Goal: Task Accomplishment & Management: Complete application form

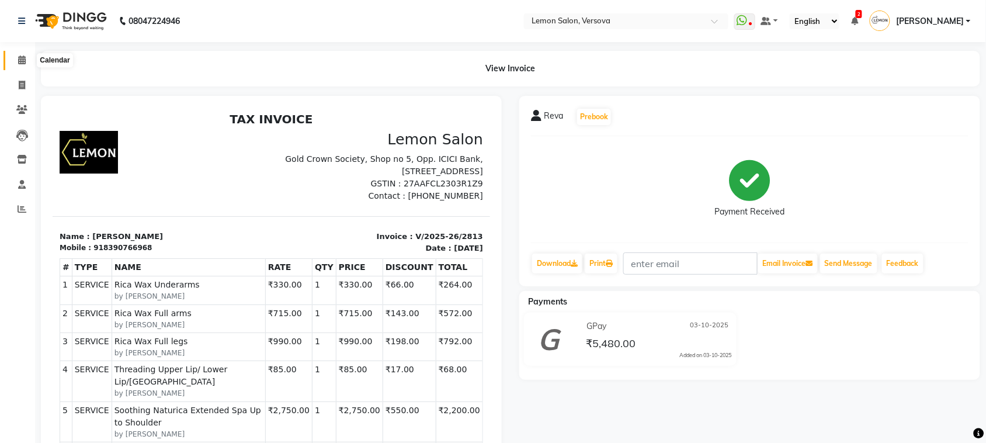
click at [19, 59] on icon at bounding box center [22, 59] width 8 height 9
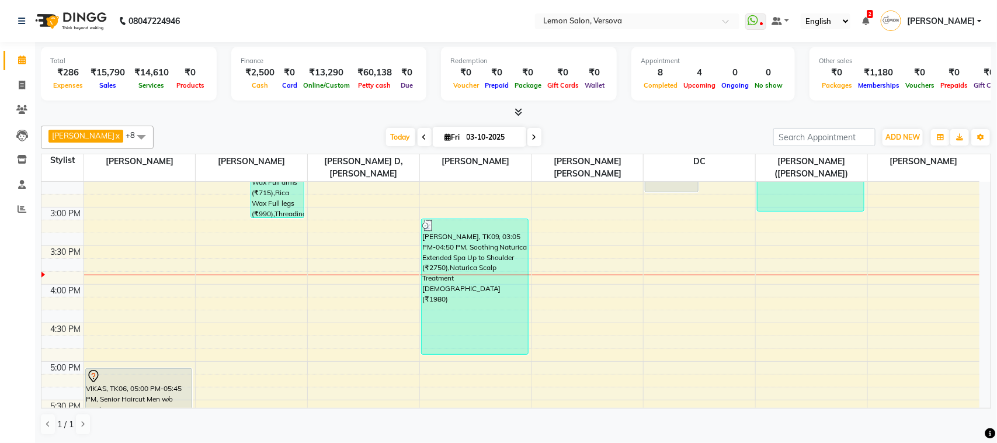
scroll to position [438, 0]
click at [527, 140] on span at bounding box center [534, 137] width 14 height 18
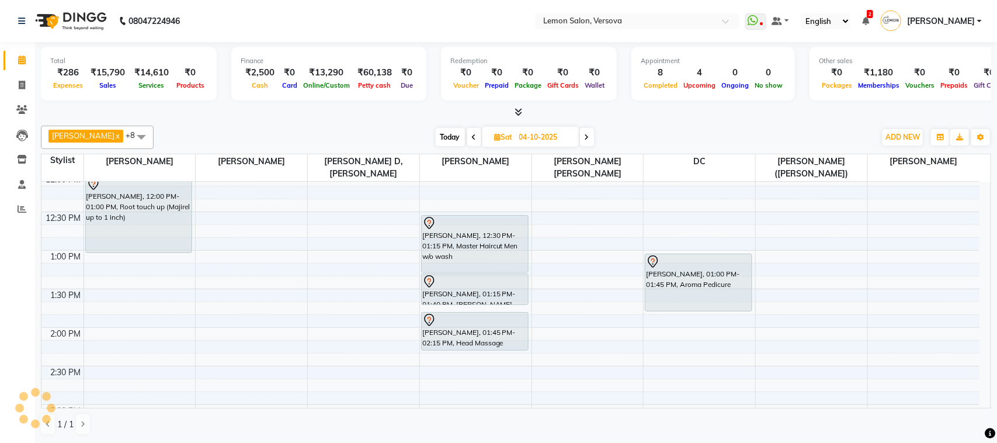
scroll to position [176, 0]
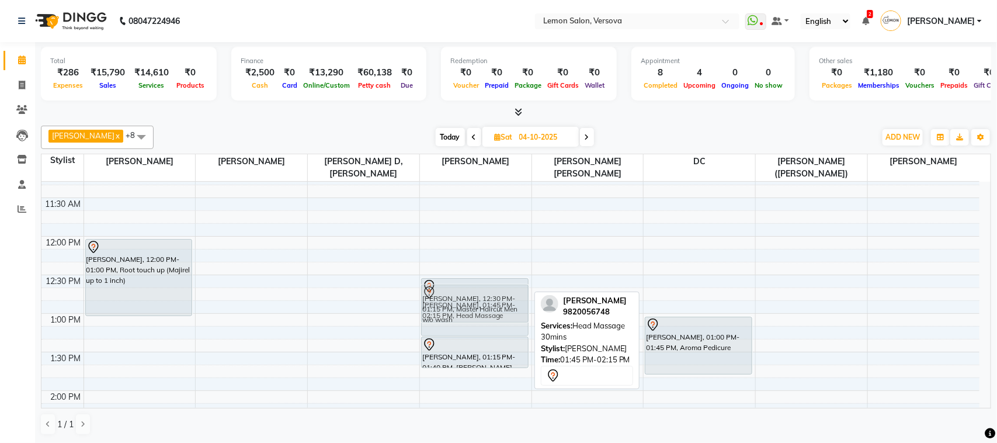
drag, startPoint x: 483, startPoint y: 378, endPoint x: 492, endPoint y: 294, distance: 85.1
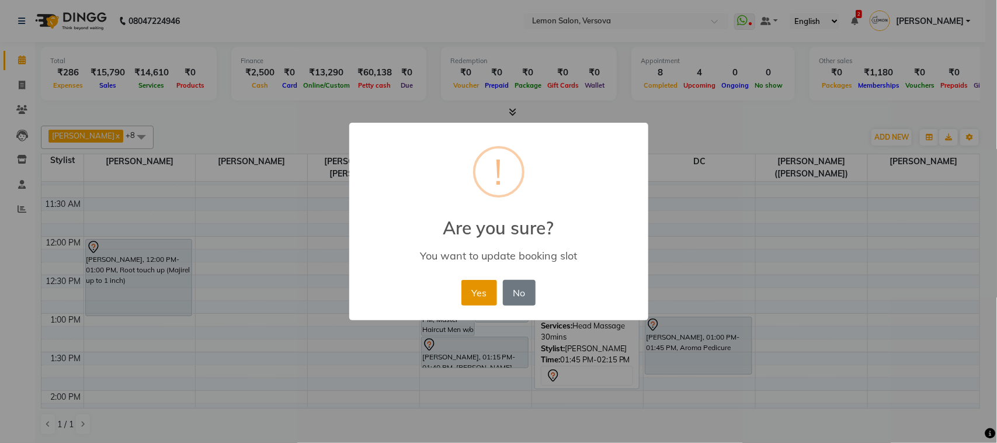
click at [477, 293] on button "Yes" at bounding box center [479, 293] width 36 height 26
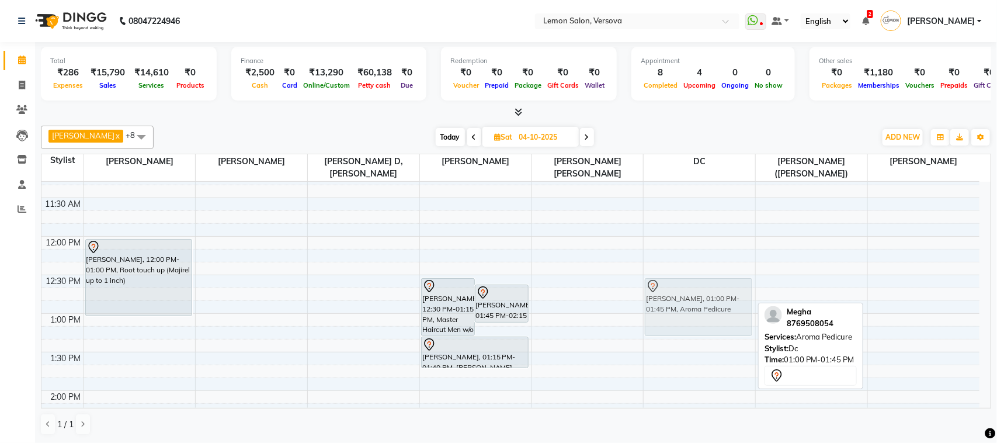
drag, startPoint x: 681, startPoint y: 333, endPoint x: 689, endPoint y: 293, distance: 41.6
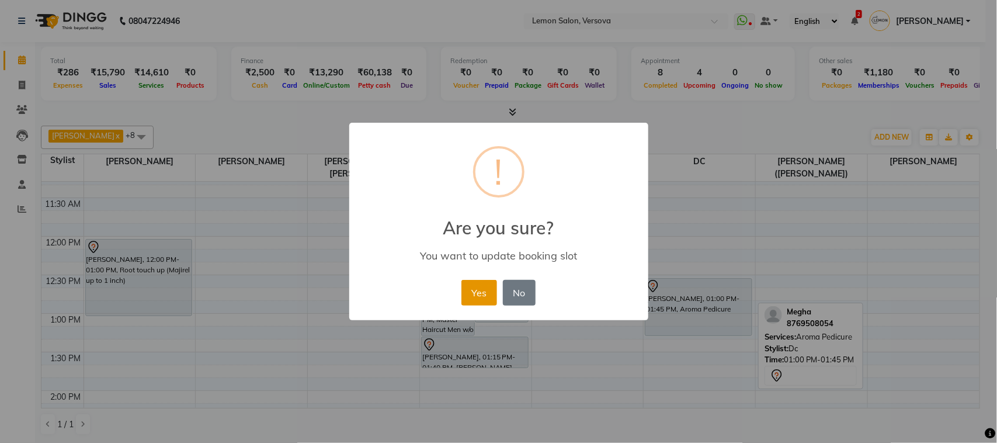
click at [483, 305] on button "Yes" at bounding box center [479, 293] width 36 height 26
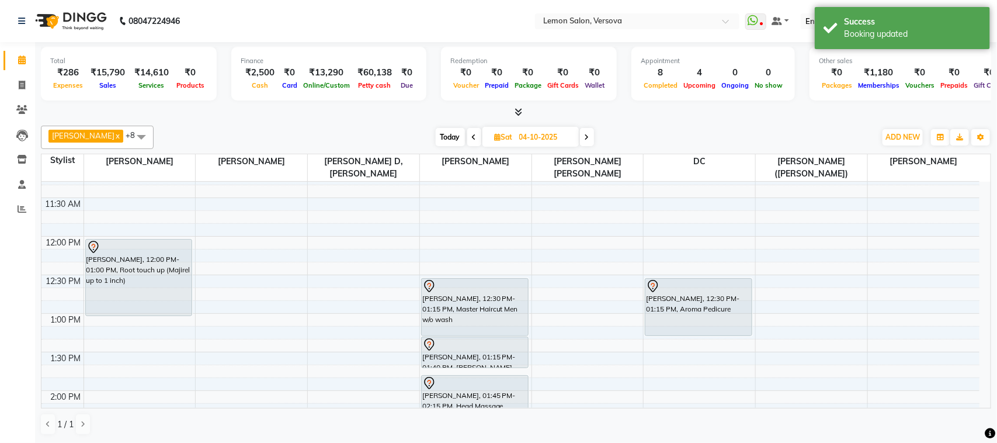
click at [438, 139] on span "Today" at bounding box center [450, 137] width 29 height 18
type input "03-10-2025"
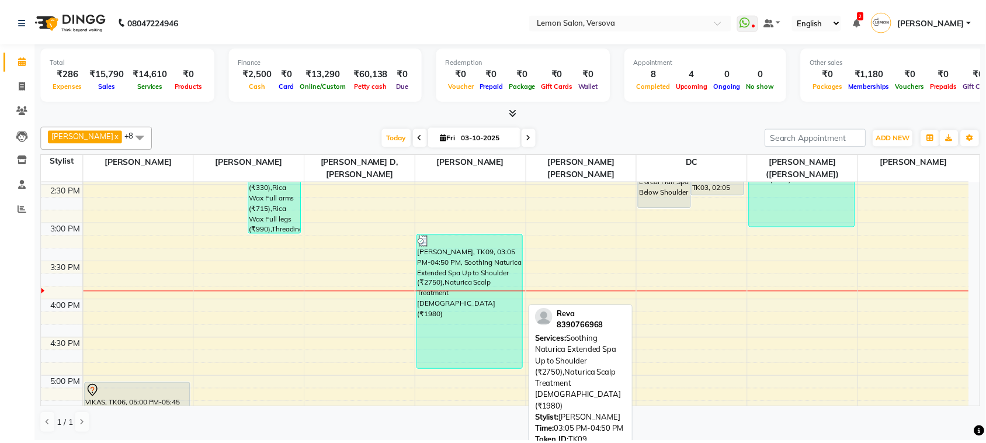
scroll to position [395, 0]
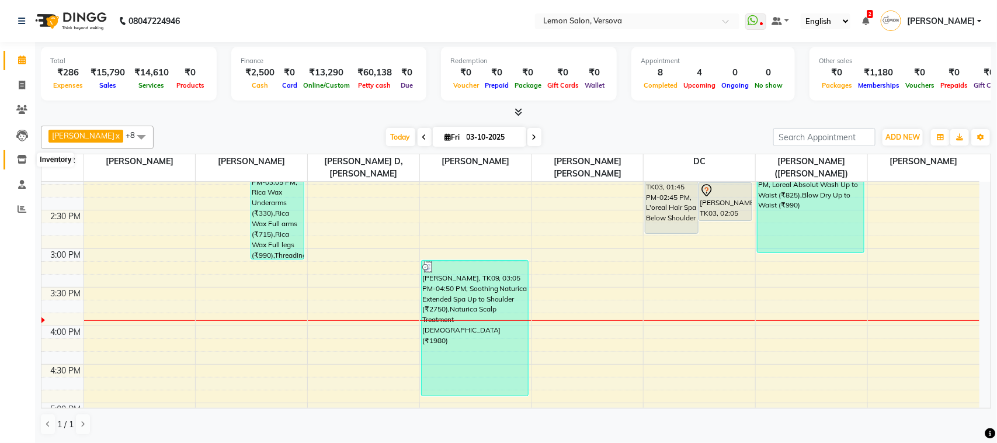
click at [27, 153] on span at bounding box center [22, 159] width 20 height 13
select select
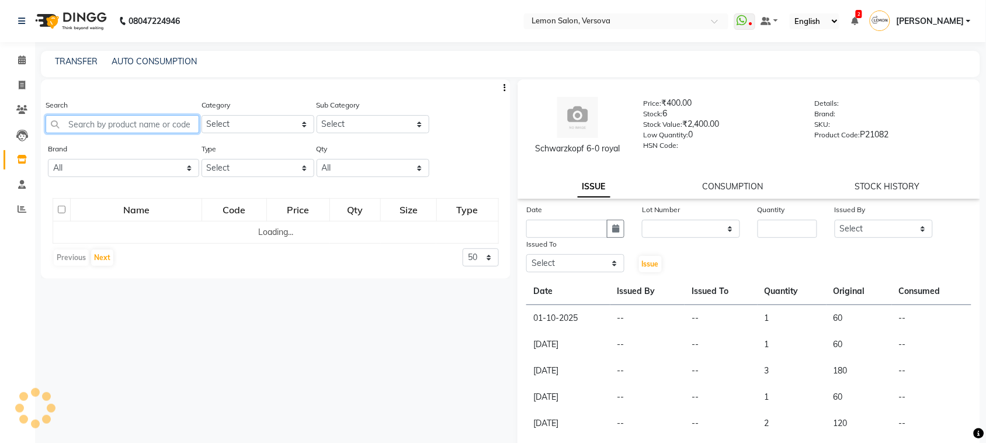
click at [138, 120] on input "text" at bounding box center [123, 124] width 154 height 18
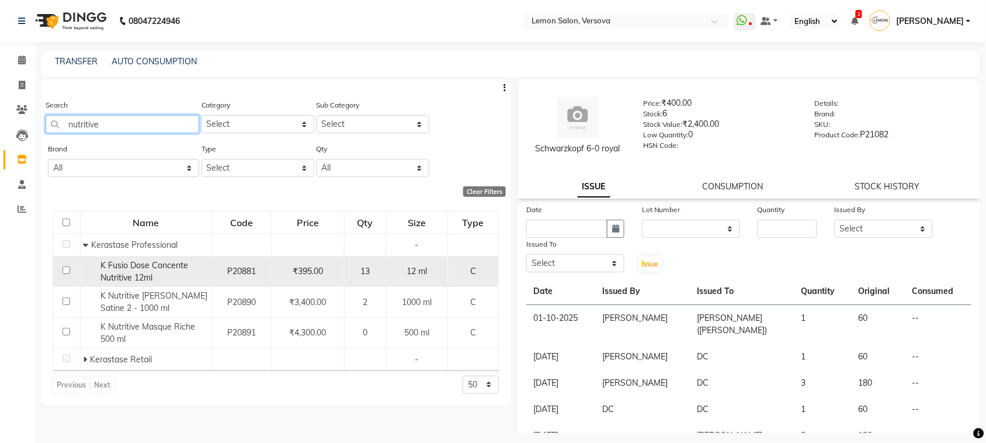
type input "nutritive"
click at [144, 272] on span "K Fusio Dose Concente Nutritive 12ml" at bounding box center [144, 271] width 88 height 23
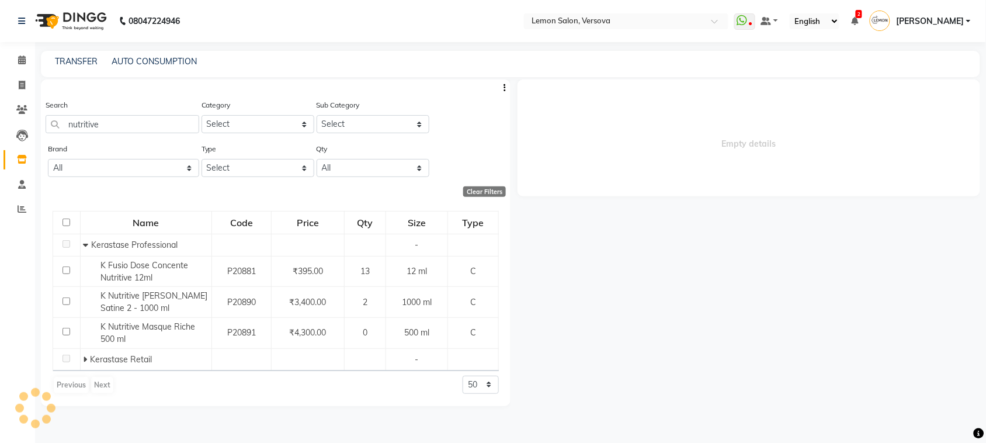
select select
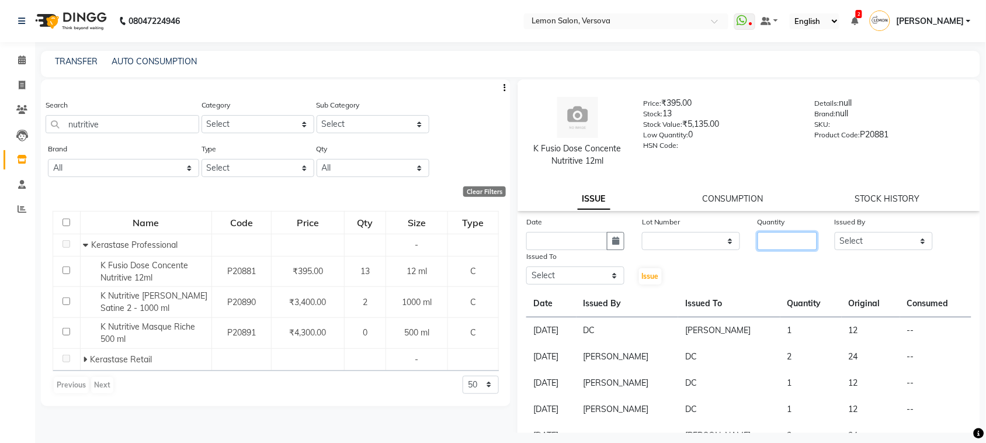
click at [787, 246] on input "number" at bounding box center [787, 241] width 60 height 18
click at [617, 239] on button "button" at bounding box center [616, 241] width 18 height 18
select select "10"
select select "2025"
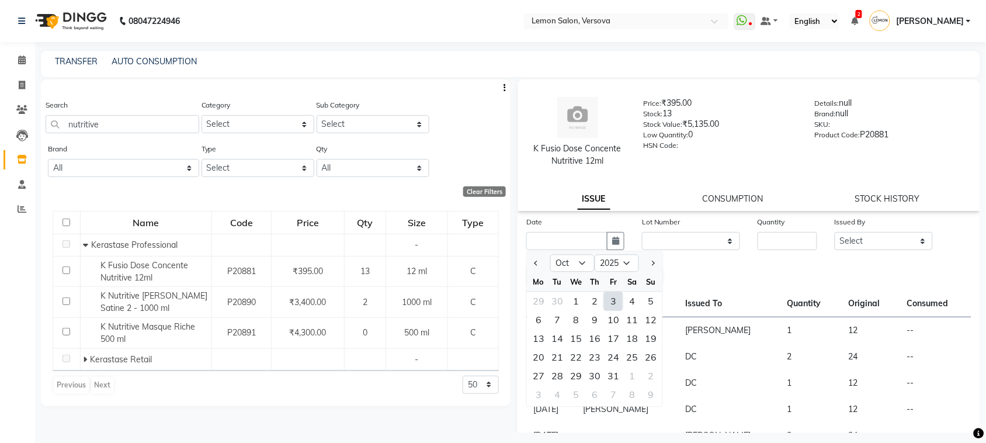
click at [610, 298] on div "3" at bounding box center [613, 301] width 19 height 19
type input "03-10-2025"
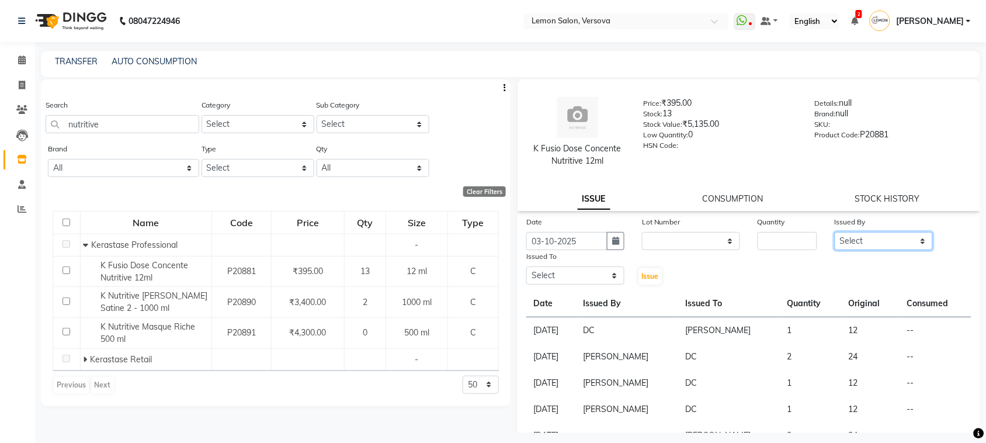
click at [900, 237] on select "Select Alim Shah Asif Salmani DC Kassar Sahil Lucy Sarate Margaret Marshak D,so…" at bounding box center [883, 241] width 98 height 18
select select "27665"
click at [834, 232] on select "Select Alim Shah Asif Salmani DC Kassar Sahil Lucy Sarate Margaret Marshak D,so…" at bounding box center [883, 241] width 98 height 18
drag, startPoint x: 609, startPoint y: 276, endPoint x: 606, endPoint y: 266, distance: 9.8
click at [609, 276] on select "Select Alim Shah Asif Salmani DC Kassar Sahil Lucy Sarate Margaret Marshak D,so…" at bounding box center [575, 275] width 98 height 18
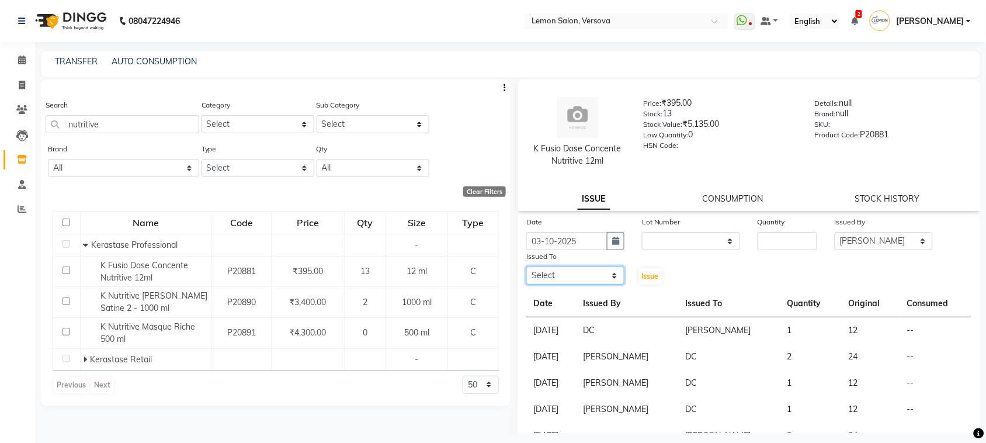
select select "7886"
click at [526, 266] on select "Select Alim Shah Asif Salmani DC Kassar Sahil Lucy Sarate Margaret Marshak D,so…" at bounding box center [575, 275] width 98 height 18
click at [646, 272] on span "Issue" at bounding box center [650, 276] width 17 height 9
click at [857, 241] on select "Select Alim Shah Asif Salmani DC Kassar Sahil Lucy Sarate Margaret Marshak D,so…" at bounding box center [883, 241] width 98 height 18
select select "20640"
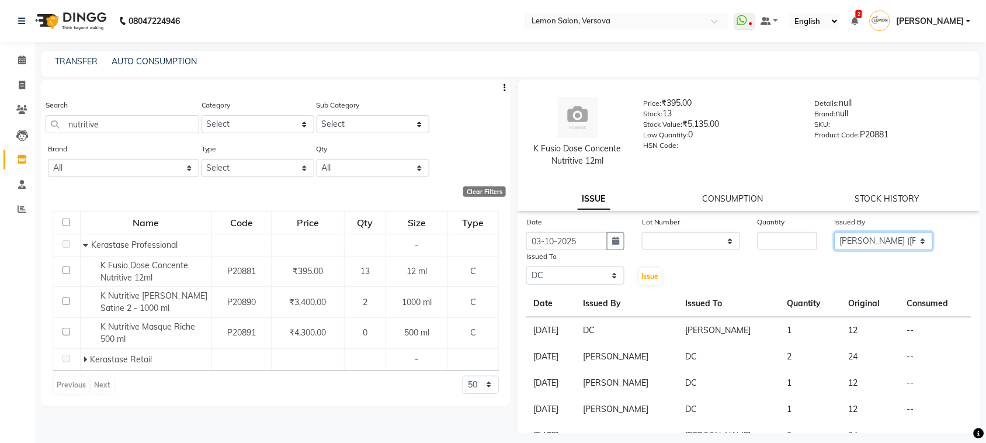
click at [834, 232] on select "Select Alim Shah Asif Salmani DC Kassar Sahil Lucy Sarate Margaret Marshak D,so…" at bounding box center [883, 241] width 98 height 18
click at [639, 281] on button "Issue" at bounding box center [650, 276] width 23 height 16
click at [768, 243] on input "number" at bounding box center [787, 241] width 60 height 18
click at [777, 239] on input "number" at bounding box center [787, 241] width 60 height 18
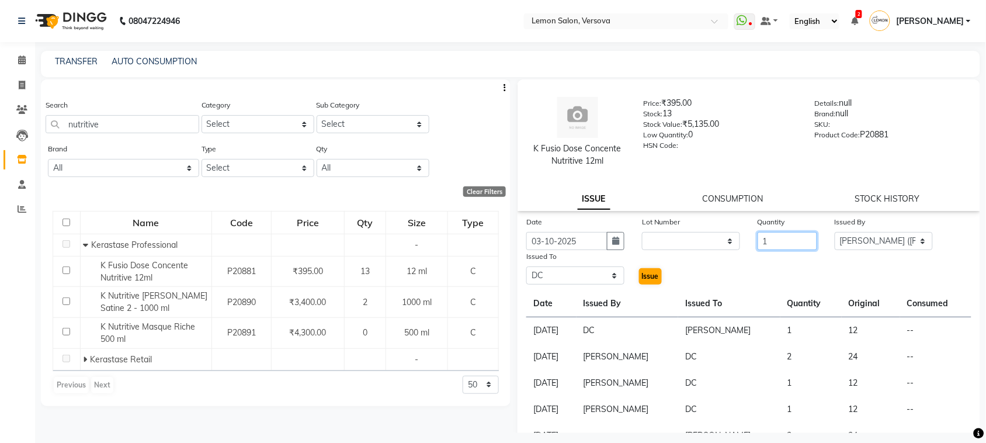
type input "1"
click at [642, 278] on span "Issue" at bounding box center [650, 276] width 17 height 9
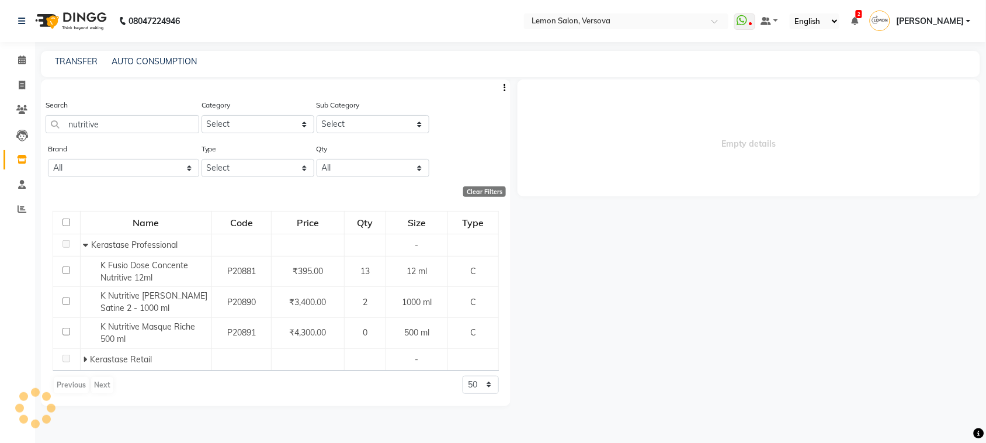
select select
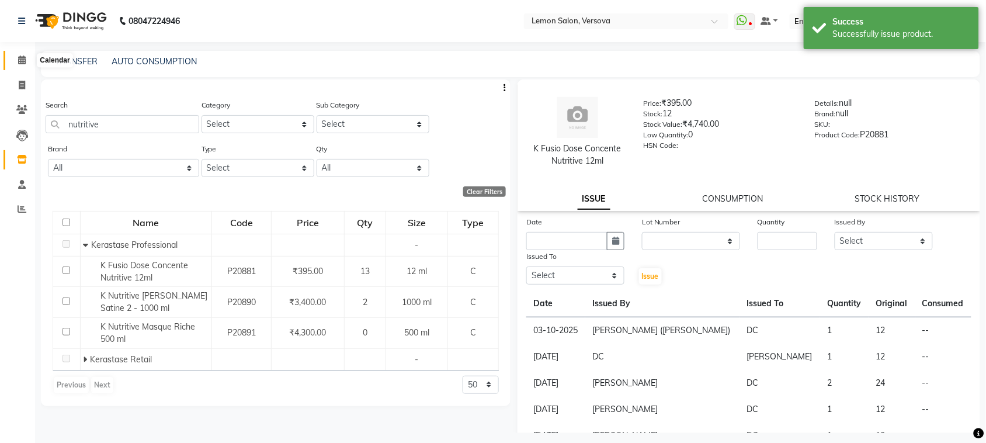
click at [22, 54] on span at bounding box center [22, 60] width 20 height 13
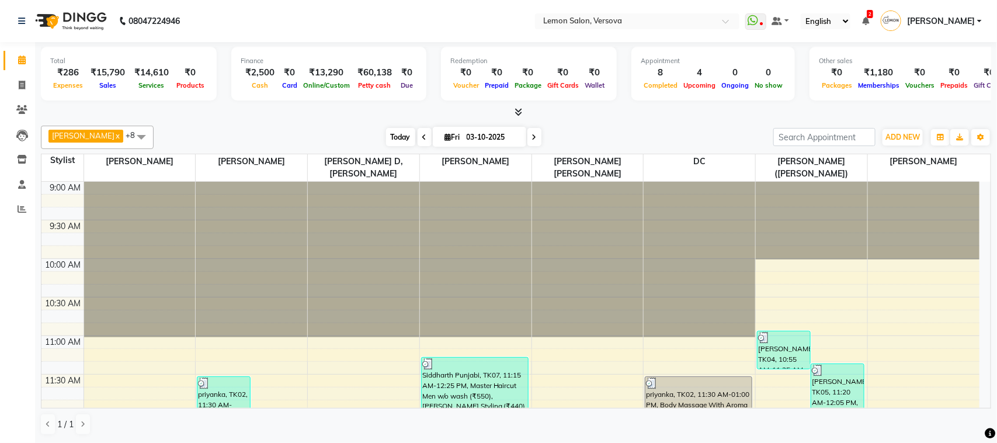
click at [386, 144] on span "Today" at bounding box center [400, 137] width 29 height 18
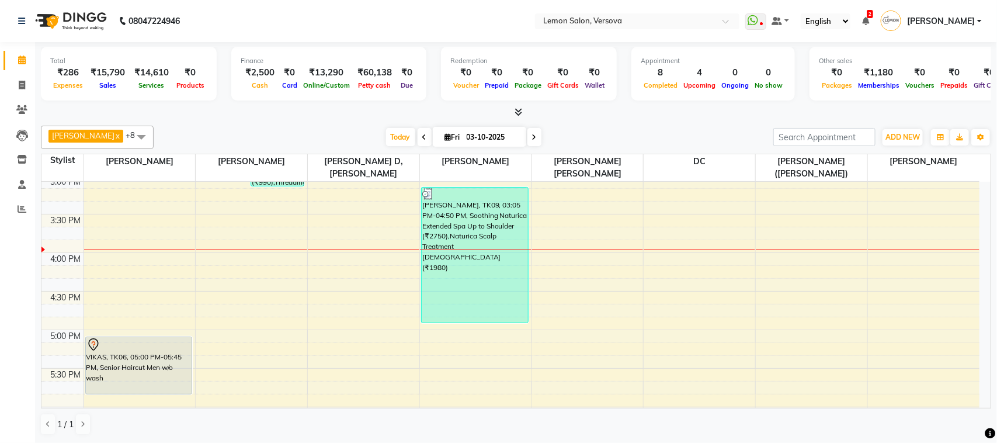
click at [165, 121] on div "Alim Shah x DC x Margaret Marshak D,souza x Milind Kumar Ramnath x Ruman Hussai…" at bounding box center [516, 280] width 950 height 319
drag, startPoint x: 631, startPoint y: 130, endPoint x: 632, endPoint y: 123, distance: 6.5
click at [635, 127] on div "Alim Shah x DC x Margaret Marshak D,souza x Milind Kumar Ramnath x Ruman Hussai…" at bounding box center [516, 137] width 950 height 23
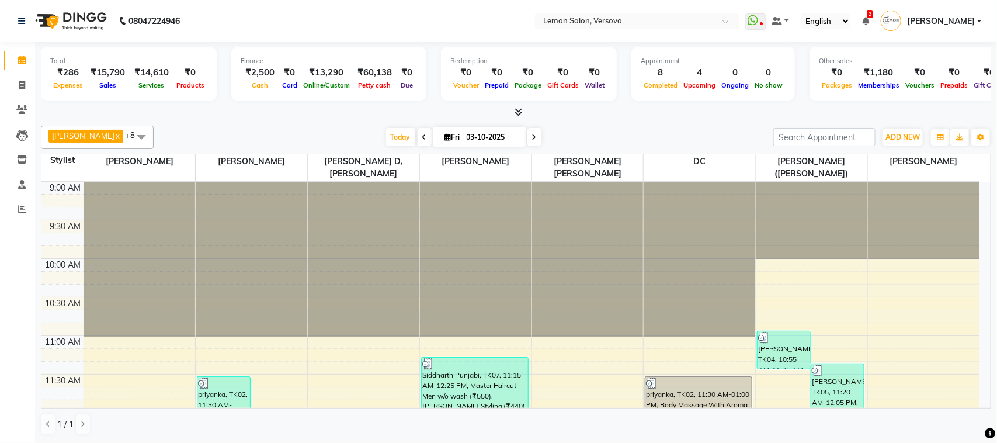
click at [610, 127] on div "[PERSON_NAME] x DC x [PERSON_NAME],[PERSON_NAME] x [PERSON_NAME] [PERSON_NAME] …" at bounding box center [516, 137] width 950 height 23
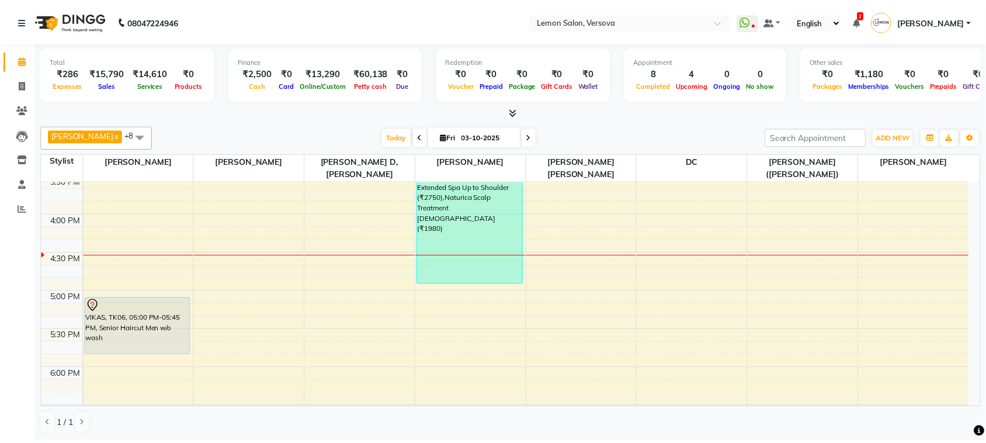
scroll to position [584, 0]
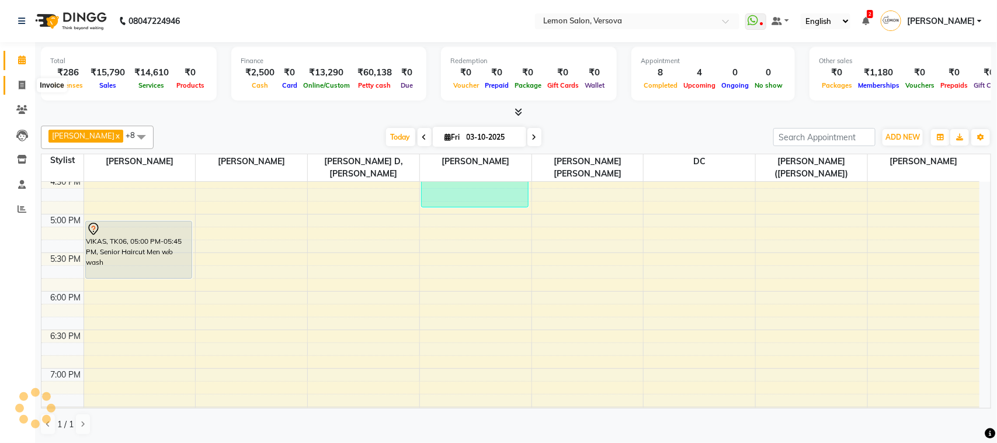
click at [23, 82] on icon at bounding box center [22, 85] width 6 height 9
select select "564"
select select "service"
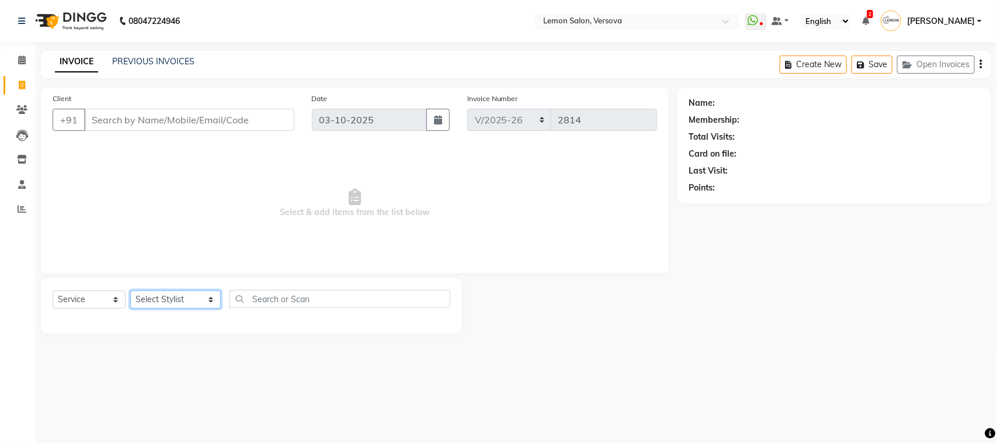
drag, startPoint x: 174, startPoint y: 300, endPoint x: 172, endPoint y: 293, distance: 6.7
click at [174, 301] on select "Select Stylist Alim Shah Asif Salmani DC Kassar Sahil Lucy Sarate Margaret Mars…" at bounding box center [175, 299] width 91 height 18
select select "7405"
click at [130, 290] on select "Select Stylist Alim Shah Asif Salmani DC Kassar Sahil Lucy Sarate Margaret Mars…" at bounding box center [175, 299] width 91 height 18
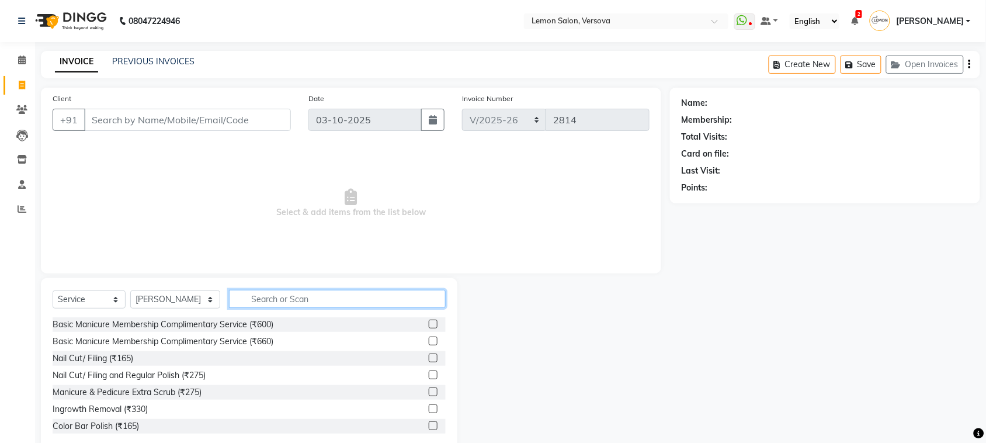
click at [278, 299] on input "text" at bounding box center [337, 299] width 217 height 18
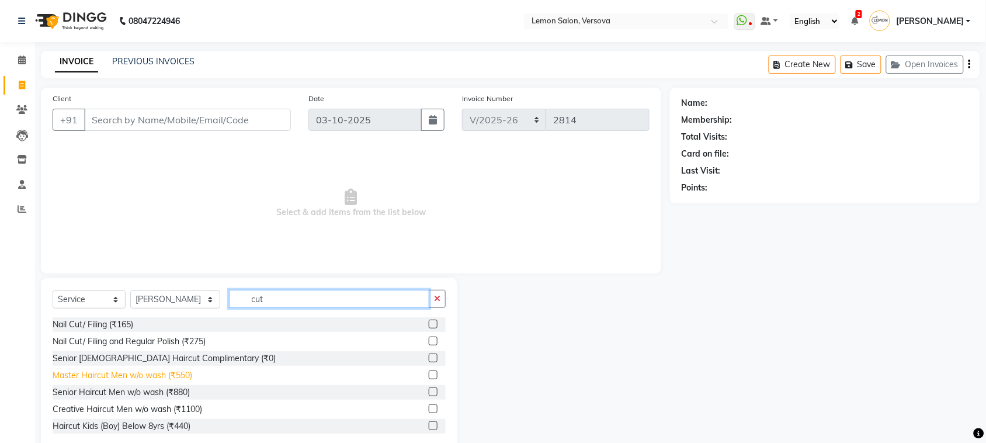
type input "cut"
click at [182, 375] on div "Master Haircut Men w/o wash (₹550)" at bounding box center [123, 375] width 140 height 12
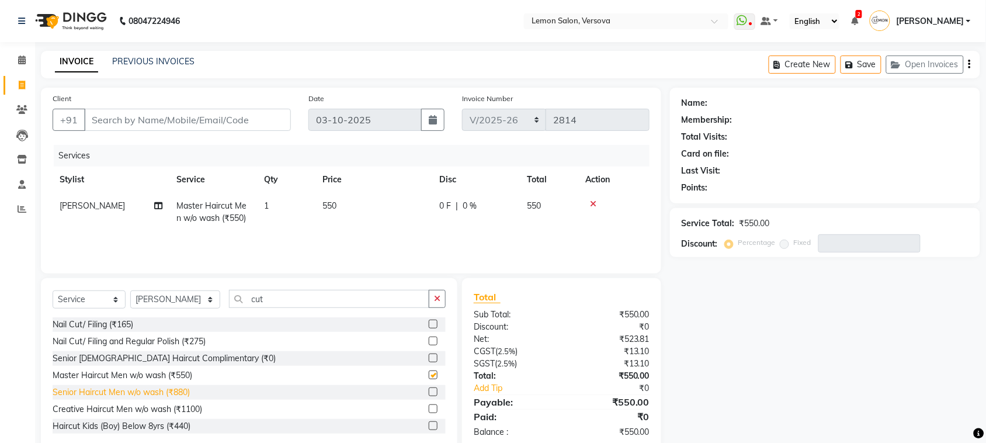
checkbox input "false"
click at [179, 390] on div "Senior Haircut Men w/o wash (₹880)" at bounding box center [121, 392] width 137 height 12
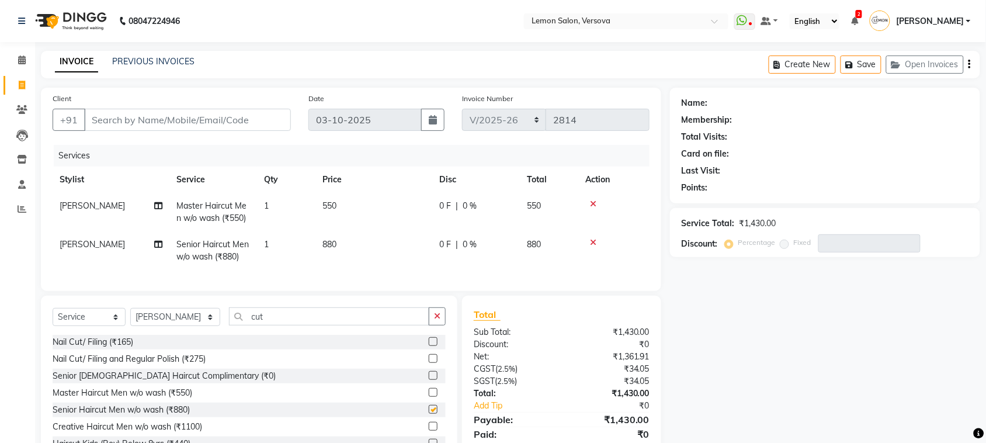
checkbox input "false"
click at [255, 324] on input "cut" at bounding box center [329, 316] width 200 height 18
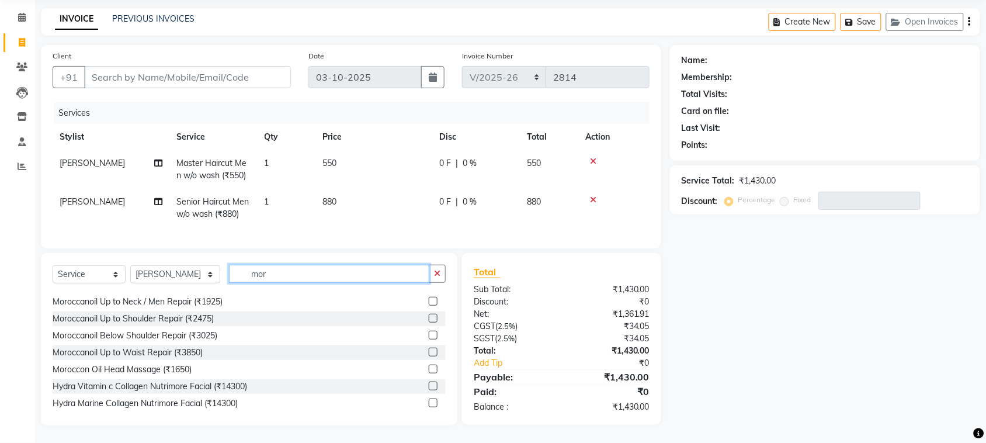
scroll to position [114, 0]
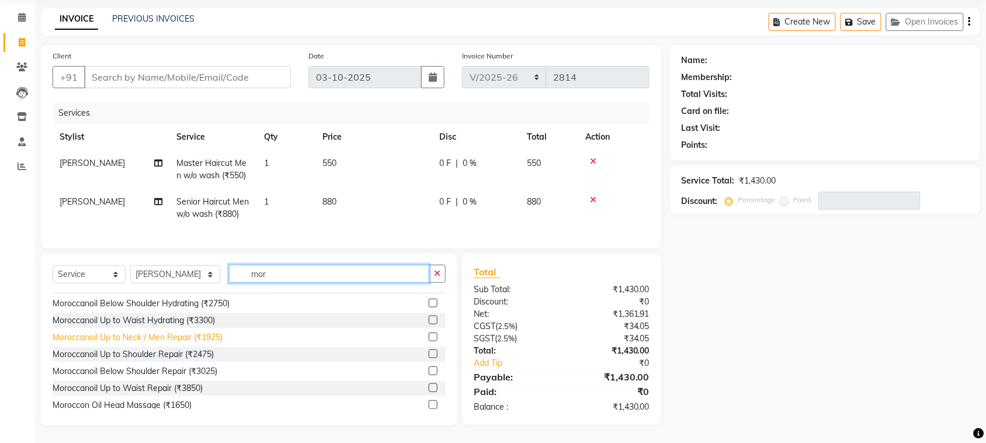
type input "mor"
click at [217, 337] on div "Moroccanoil Up to Neck / Men Repair (₹1925)" at bounding box center [138, 337] width 170 height 12
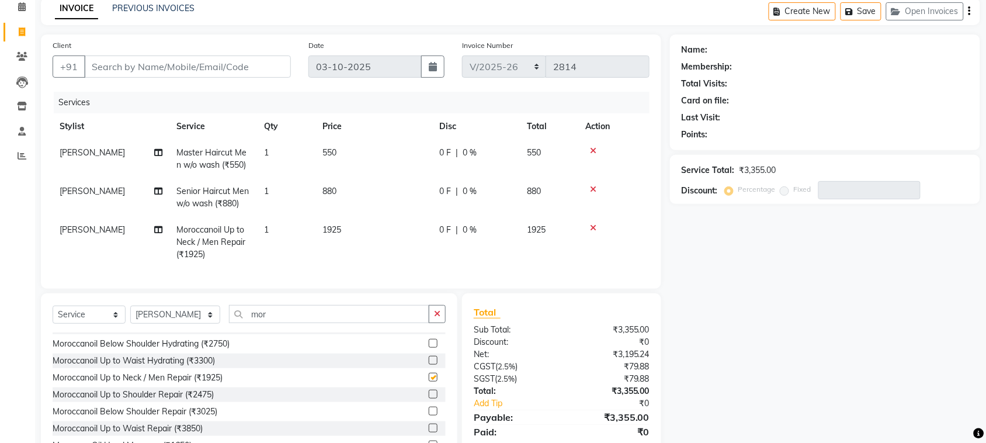
checkbox input "false"
click at [221, 74] on input "Client" at bounding box center [187, 66] width 207 height 22
click at [194, 60] on input "Client" at bounding box center [187, 66] width 207 height 22
type input "9"
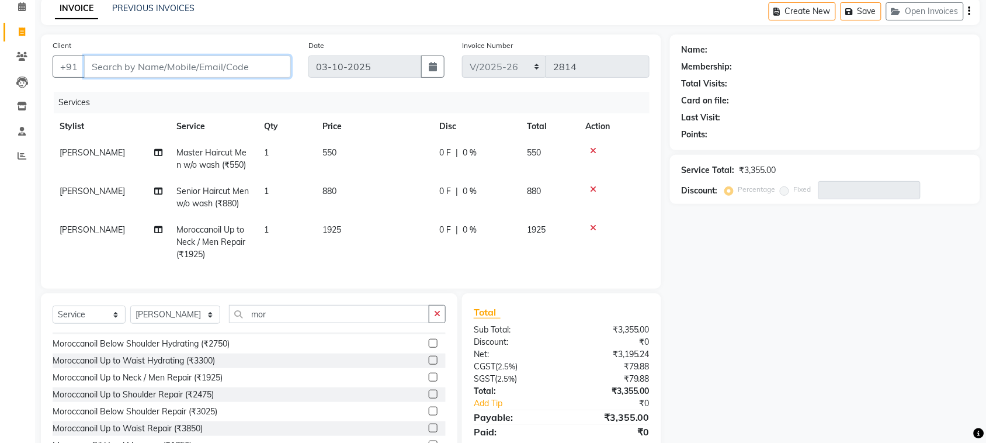
type input "0"
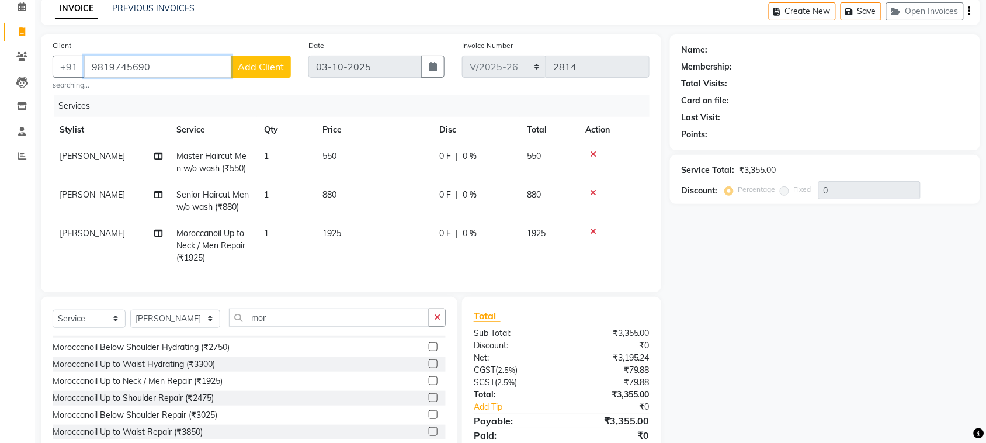
type input "9819745690"
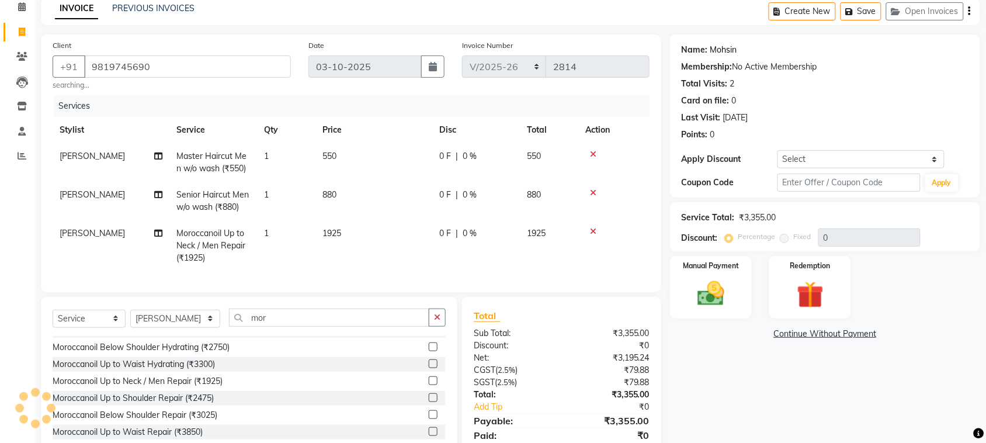
click at [720, 50] on link "Mohsin" at bounding box center [723, 50] width 27 height 12
click at [590, 189] on icon at bounding box center [593, 193] width 6 height 8
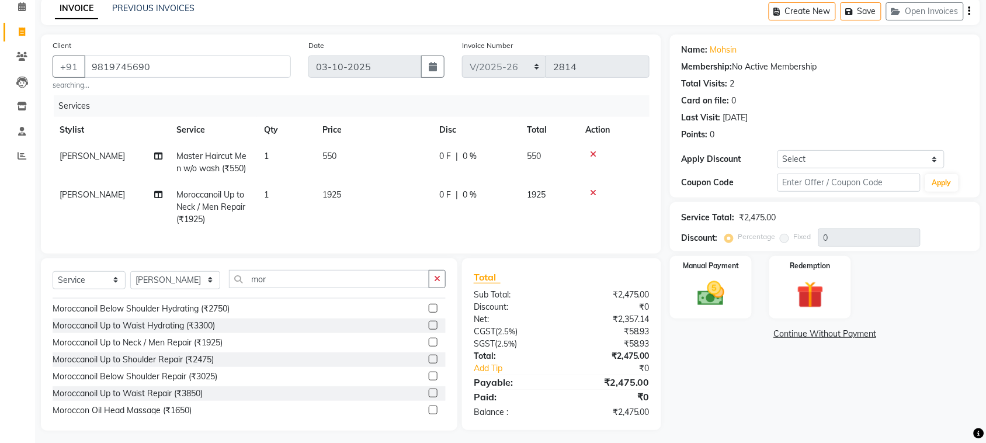
scroll to position [69, 0]
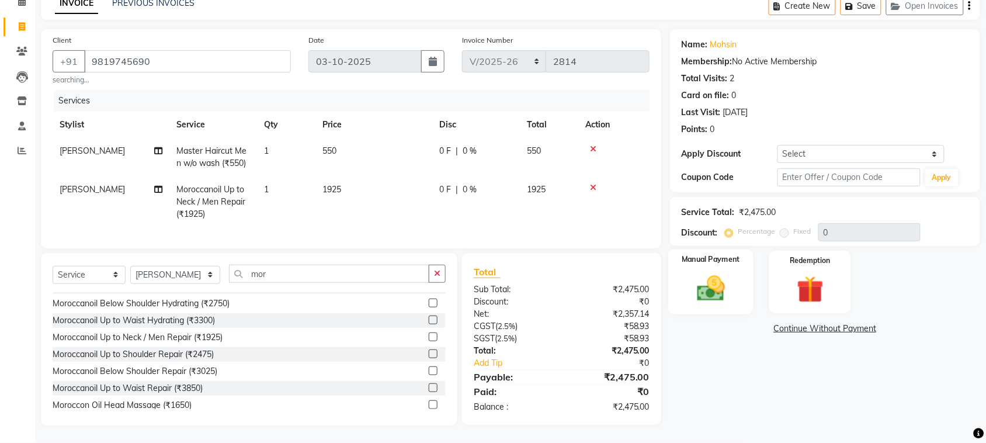
click at [725, 275] on img at bounding box center [711, 288] width 46 height 32
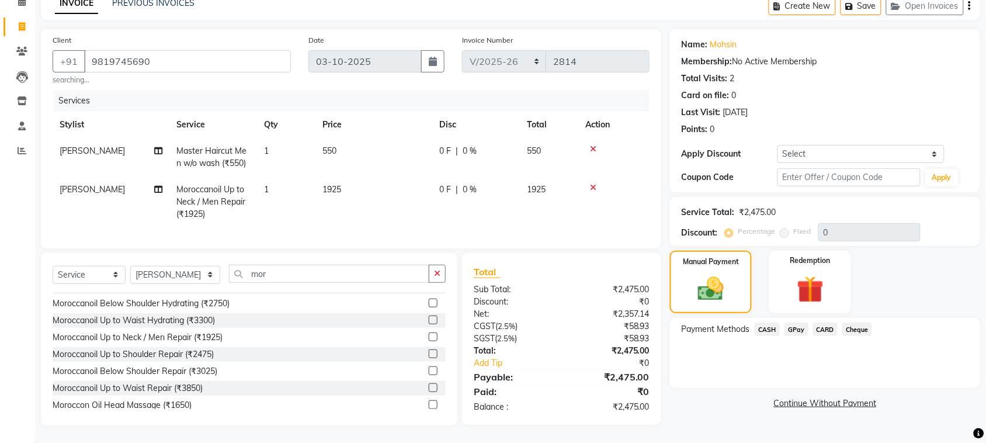
click at [823, 322] on span "CARD" at bounding box center [825, 328] width 25 height 13
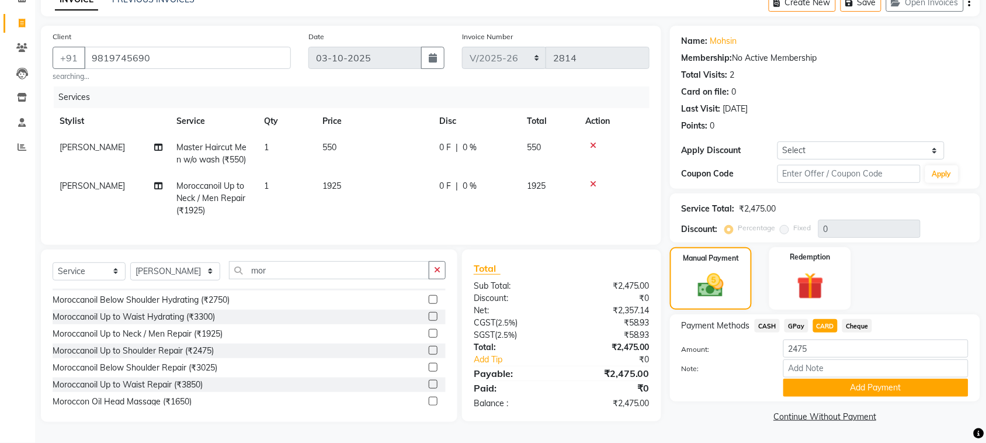
click at [845, 381] on button "Add Payment" at bounding box center [875, 387] width 185 height 18
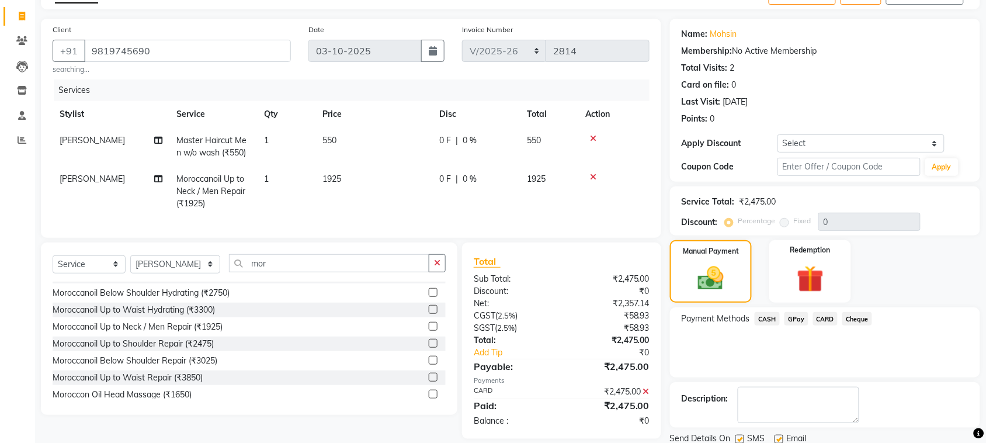
scroll to position [112, 0]
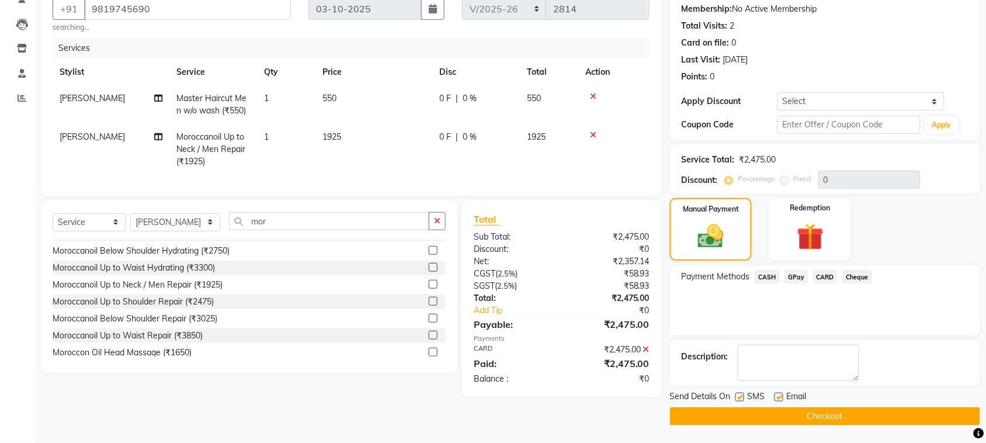
click at [739, 398] on label at bounding box center [739, 396] width 9 height 9
click at [739, 398] on input "checkbox" at bounding box center [739, 398] width 8 height 8
checkbox input "false"
click at [778, 397] on label at bounding box center [778, 396] width 9 height 9
click at [778, 397] on input "checkbox" at bounding box center [778, 398] width 8 height 8
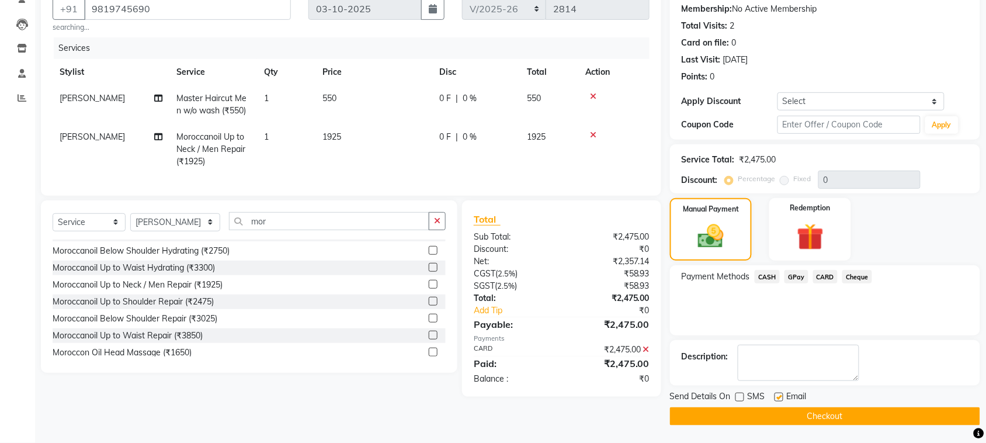
checkbox input "false"
click at [784, 422] on button "Checkout" at bounding box center [825, 416] width 310 height 18
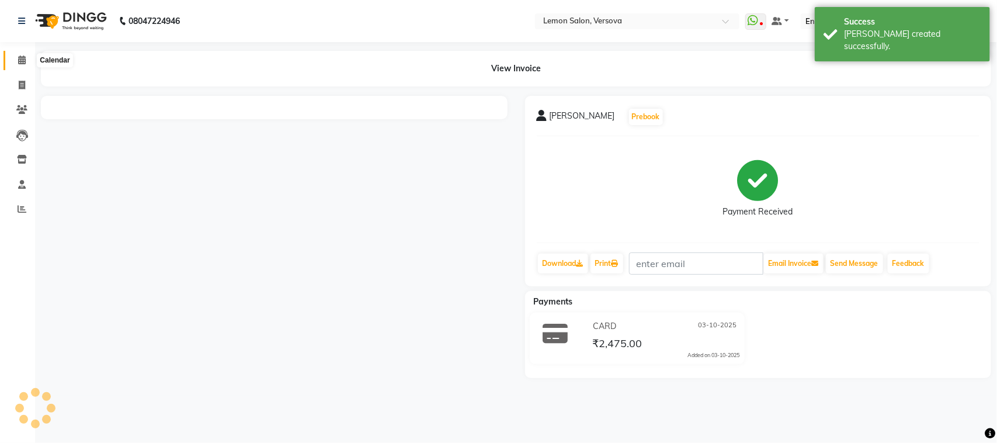
click at [23, 56] on icon at bounding box center [22, 59] width 8 height 9
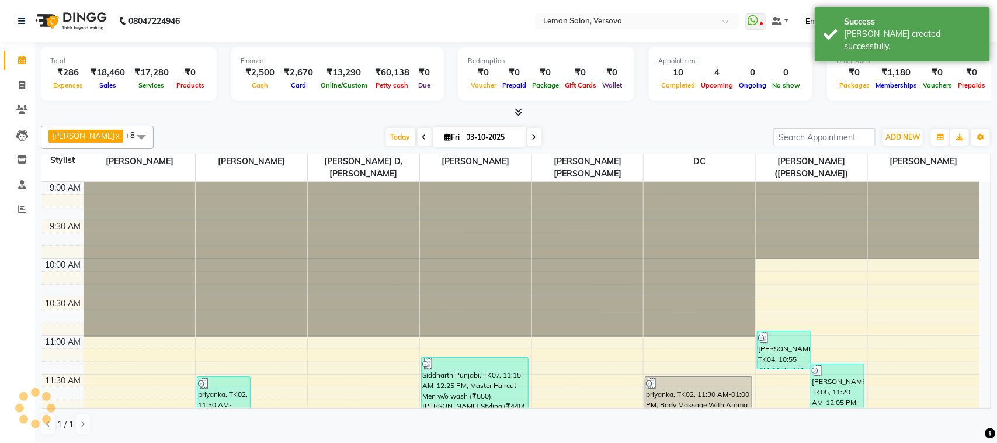
scroll to position [546, 0]
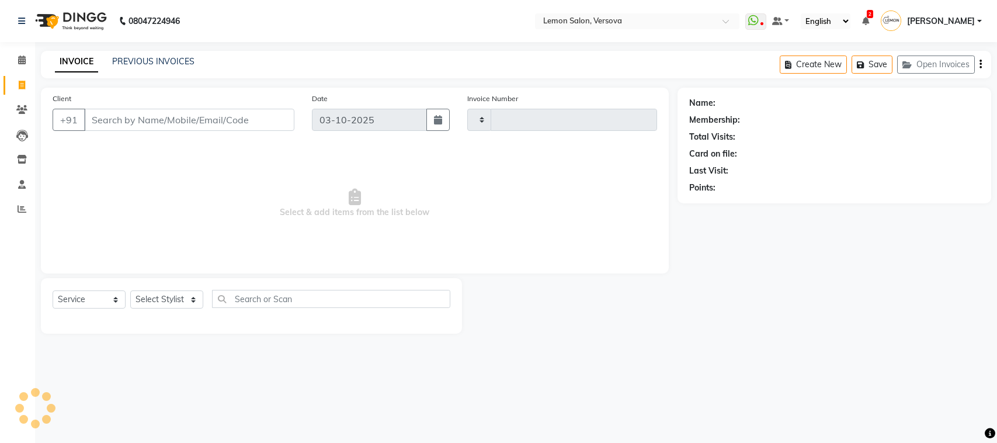
select select "service"
type input "2814"
select select "564"
click at [147, 124] on input "Client" at bounding box center [189, 120] width 210 height 22
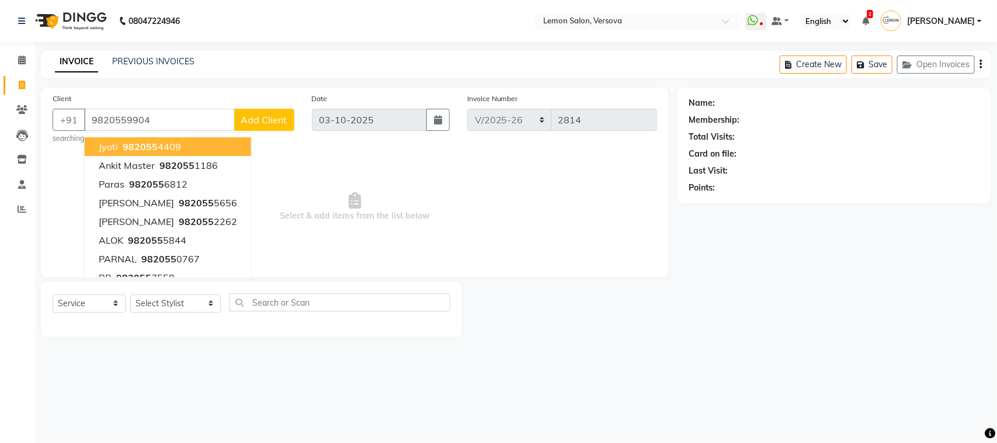
type input "9820559904"
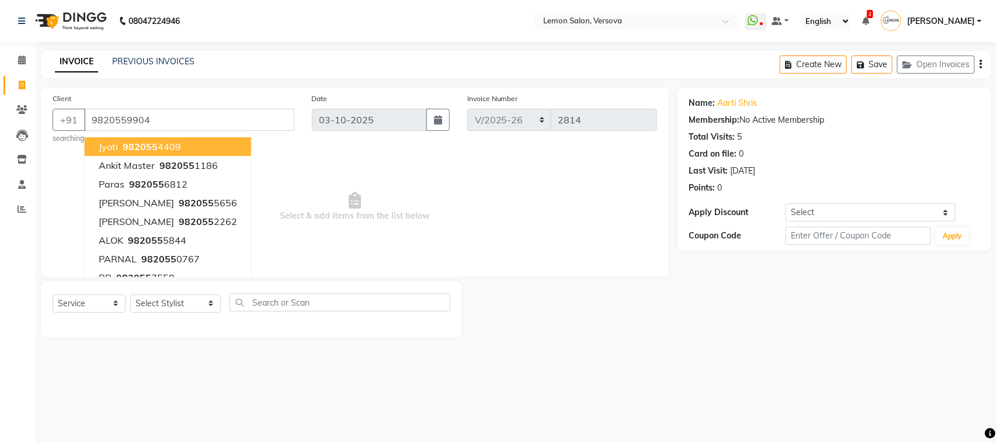
click at [404, 169] on span "Select & add items from the list below" at bounding box center [355, 206] width 604 height 117
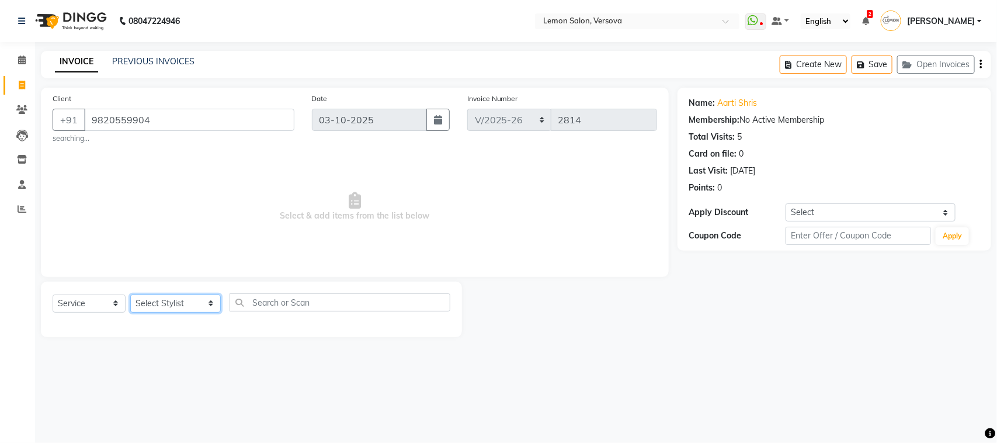
click at [181, 304] on select "Select Stylist Alim Shah Asif Salmani DC Kassar Sahil Lucy Sarate Margaret Mars…" at bounding box center [175, 303] width 91 height 18
select select "7408"
click at [130, 294] on select "Select Stylist Alim Shah Asif Salmani DC Kassar Sahil Lucy Sarate Margaret Mars…" at bounding box center [175, 303] width 91 height 18
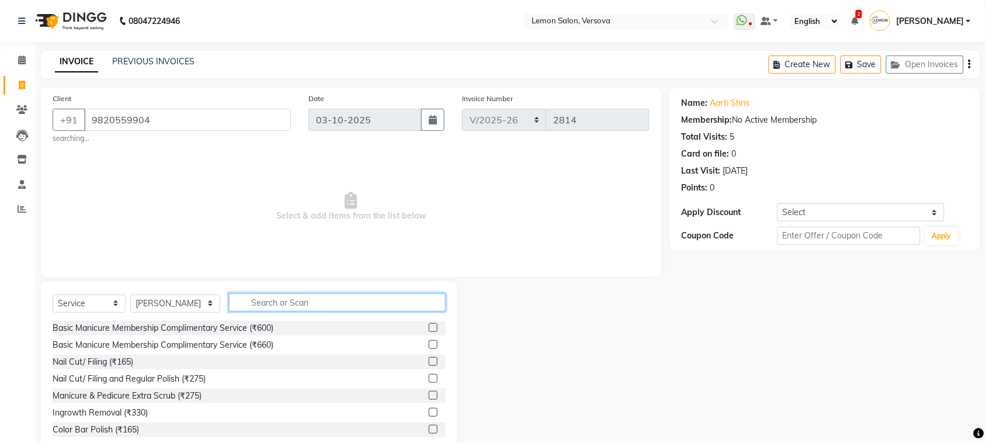
click at [238, 302] on input "text" at bounding box center [337, 302] width 217 height 18
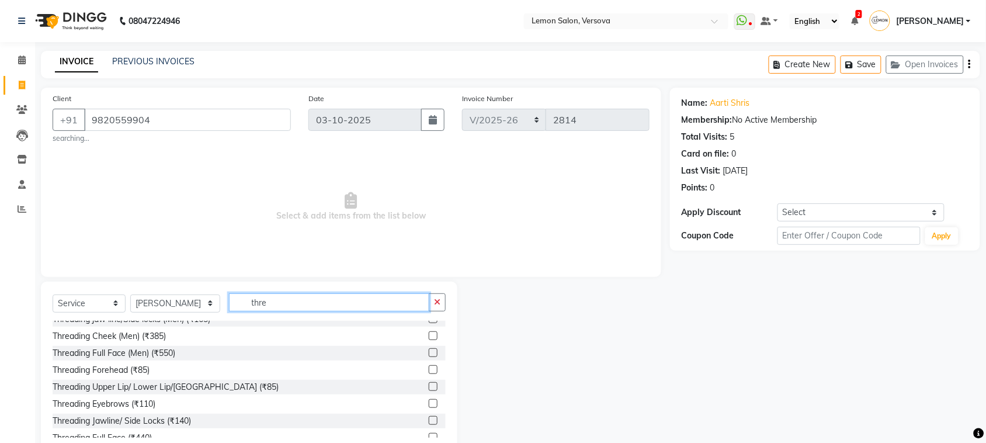
scroll to position [86, 0]
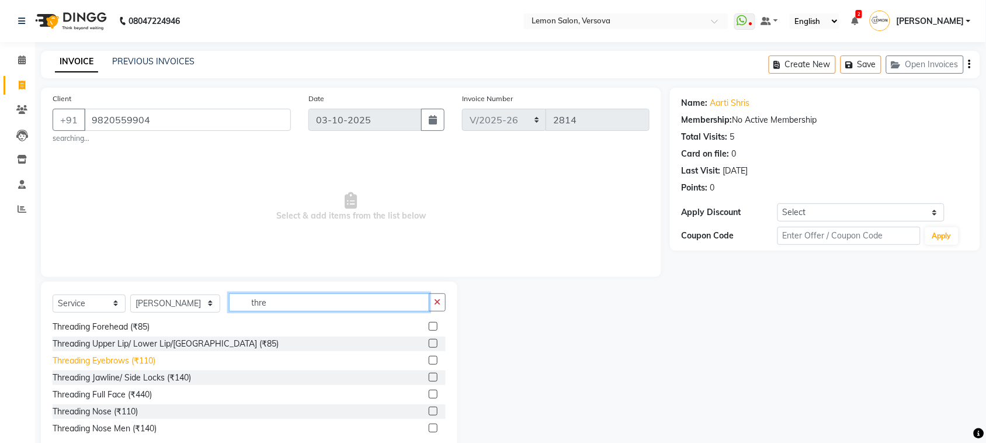
type input "thre"
click at [152, 357] on div "Threading Eyebrows (₹110)" at bounding box center [104, 360] width 103 height 12
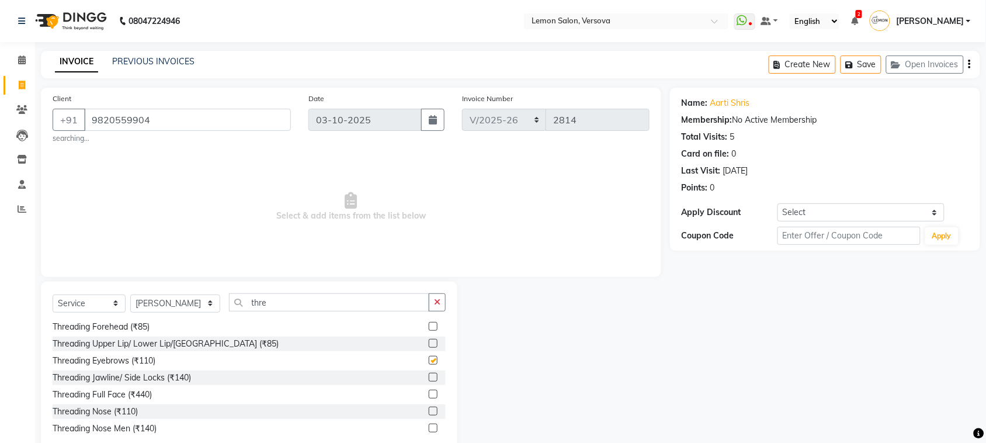
checkbox input "false"
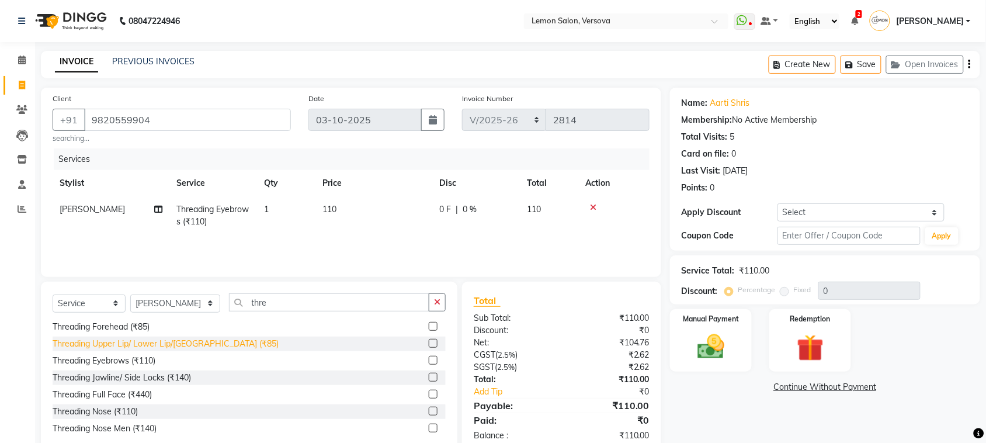
click at [158, 348] on div "Threading Upper Lip/ Lower Lip/Chin (₹85)" at bounding box center [166, 343] width 226 height 12
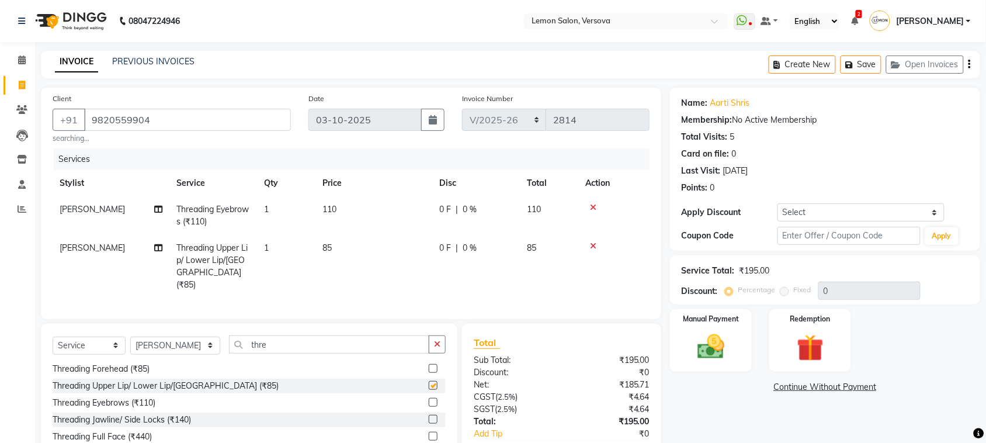
checkbox input "false"
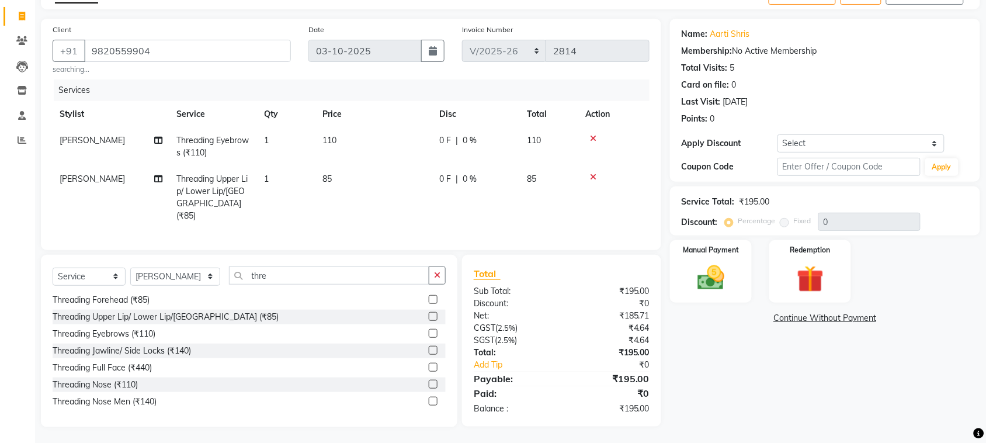
click at [400, 260] on div "Select Service Product Membership Package Voucher Prepaid Gift Card Select Styl…" at bounding box center [249, 341] width 416 height 172
drag, startPoint x: 400, startPoint y: 260, endPoint x: 400, endPoint y: 277, distance: 16.9
click at [399, 262] on div "Select Service Product Membership Package Voucher Prepaid Gift Card Select Styl…" at bounding box center [249, 341] width 416 height 172
click at [384, 270] on input "thre" at bounding box center [329, 275] width 200 height 18
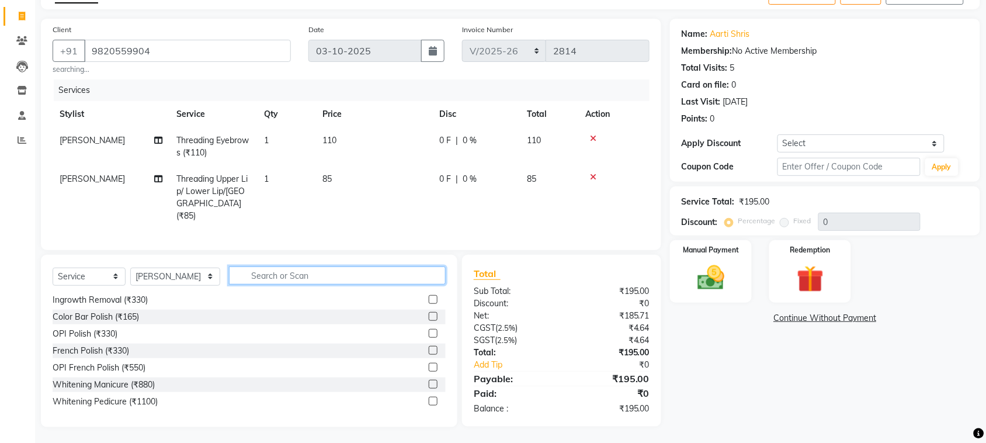
type input "t"
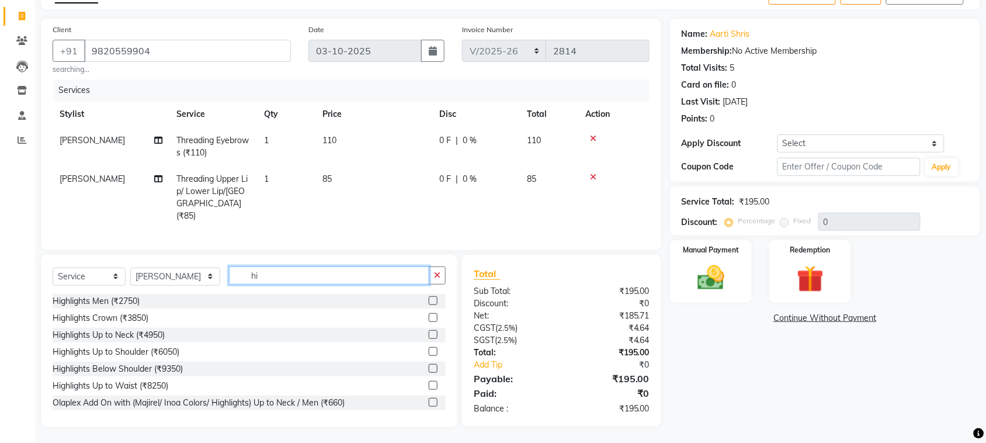
type input "h"
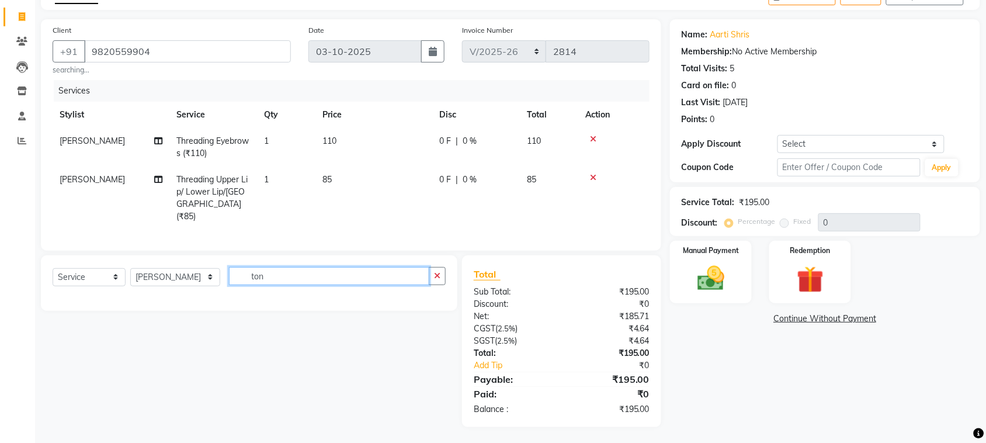
scroll to position [69, 0]
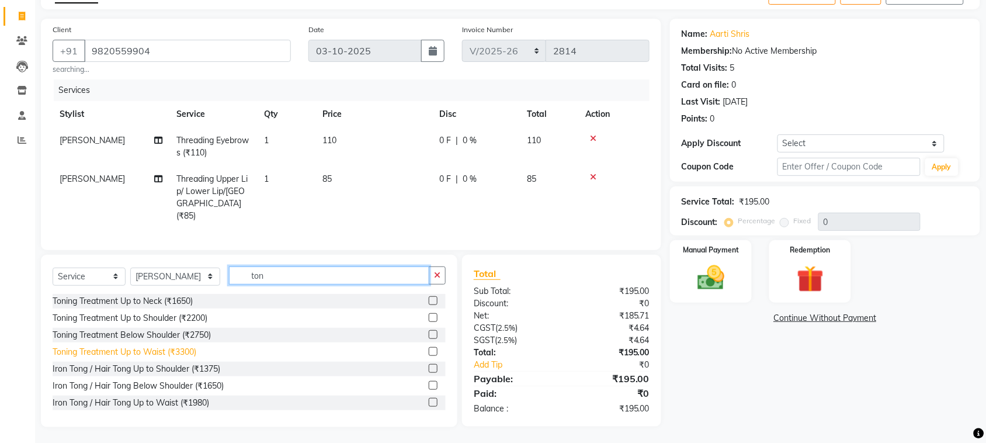
type input "ton"
click at [185, 354] on div "Toning Treatment Up to Waist (₹3300)" at bounding box center [125, 352] width 144 height 12
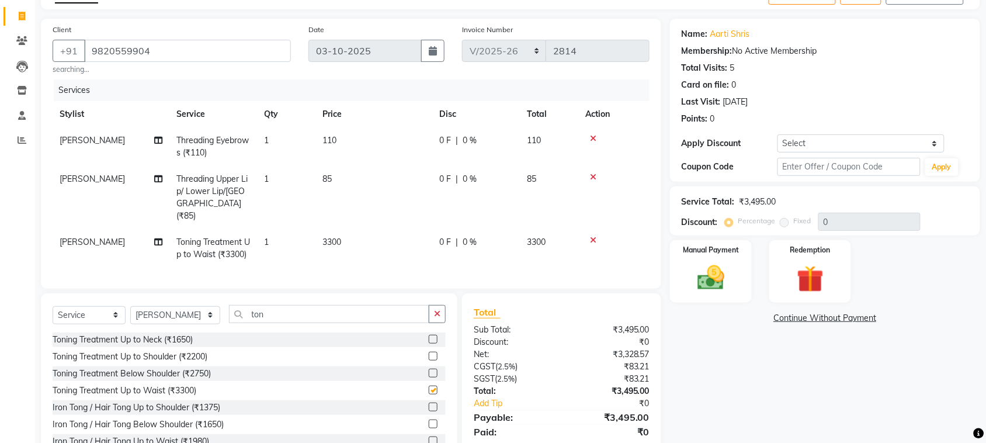
checkbox input "false"
click at [305, 320] on input "ton" at bounding box center [329, 314] width 200 height 18
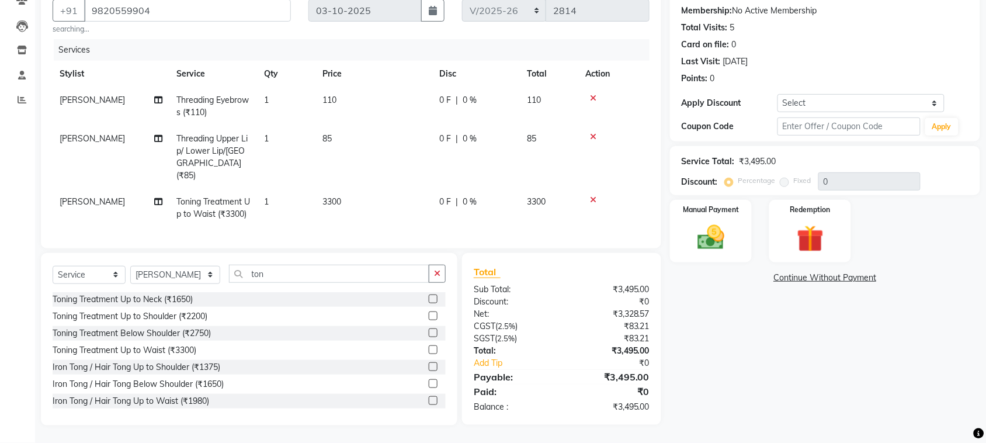
drag, startPoint x: 591, startPoint y: 177, endPoint x: 597, endPoint y: 174, distance: 6.5
click at [593, 196] on icon at bounding box center [593, 200] width 6 height 8
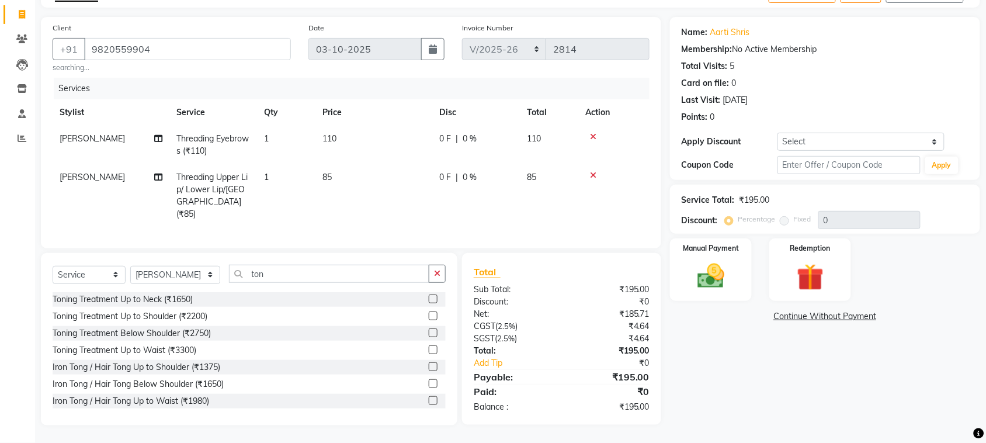
scroll to position [69, 0]
click at [736, 270] on div "Manual Payment" at bounding box center [710, 271] width 85 height 65
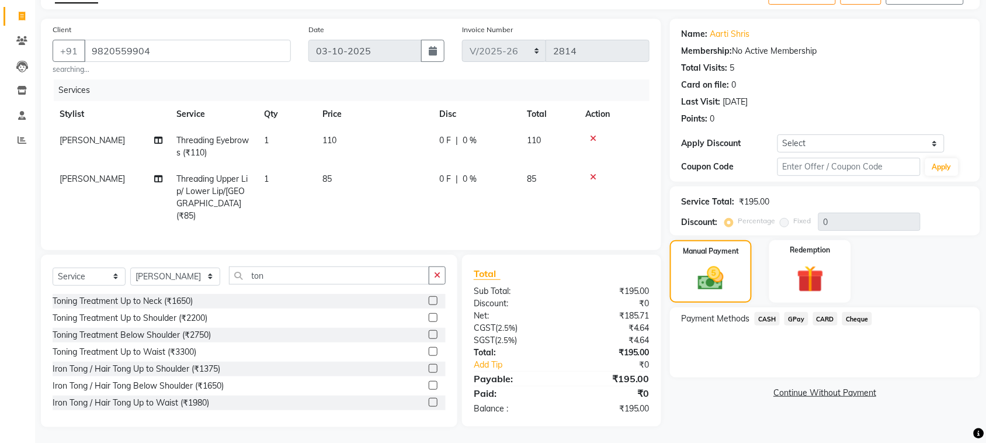
click at [821, 316] on span "CARD" at bounding box center [825, 318] width 25 height 13
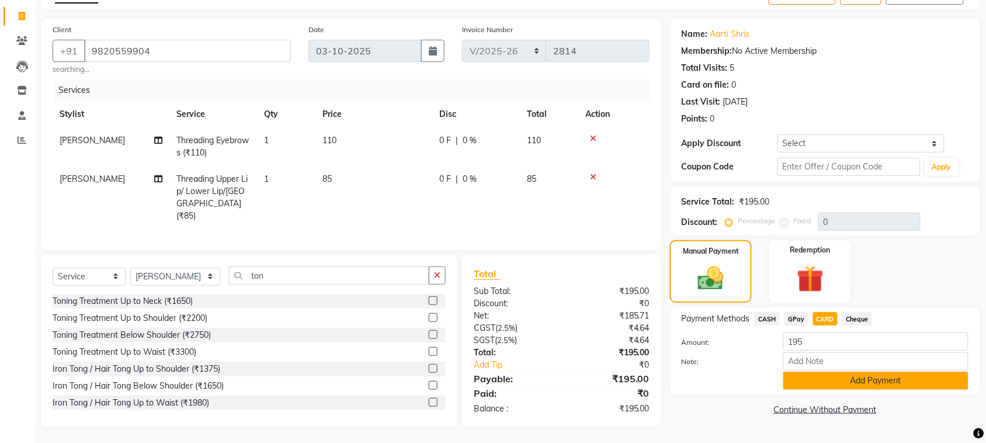
click at [820, 372] on button "Add Payment" at bounding box center [875, 380] width 185 height 18
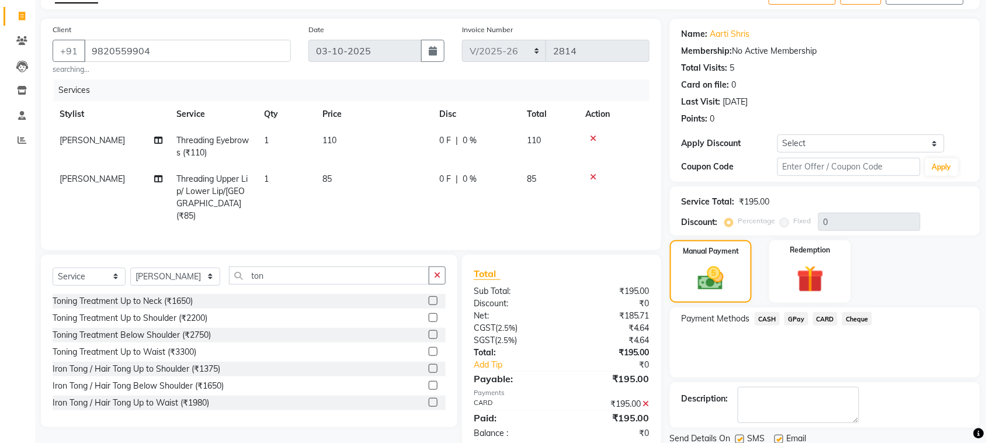
scroll to position [112, 0]
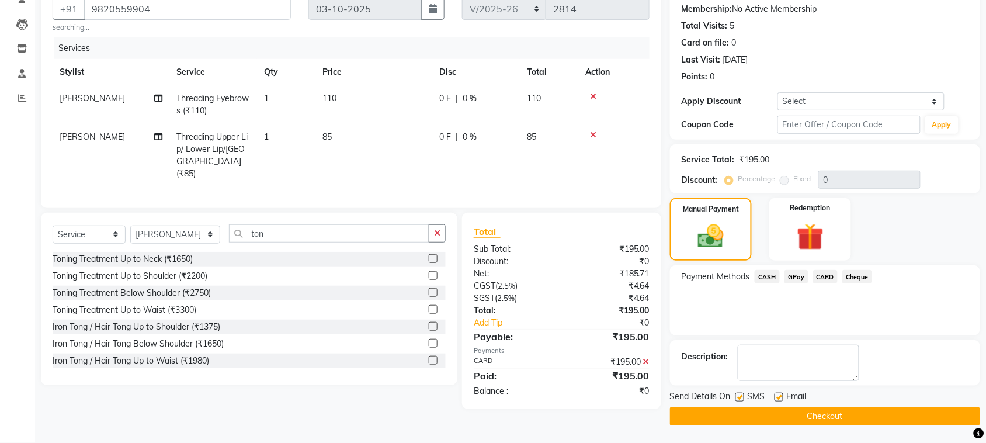
click at [742, 398] on label at bounding box center [739, 396] width 9 height 9
click at [742, 398] on input "checkbox" at bounding box center [739, 398] width 8 height 8
checkbox input "false"
click at [775, 397] on label at bounding box center [778, 396] width 9 height 9
click at [775, 397] on input "checkbox" at bounding box center [778, 398] width 8 height 8
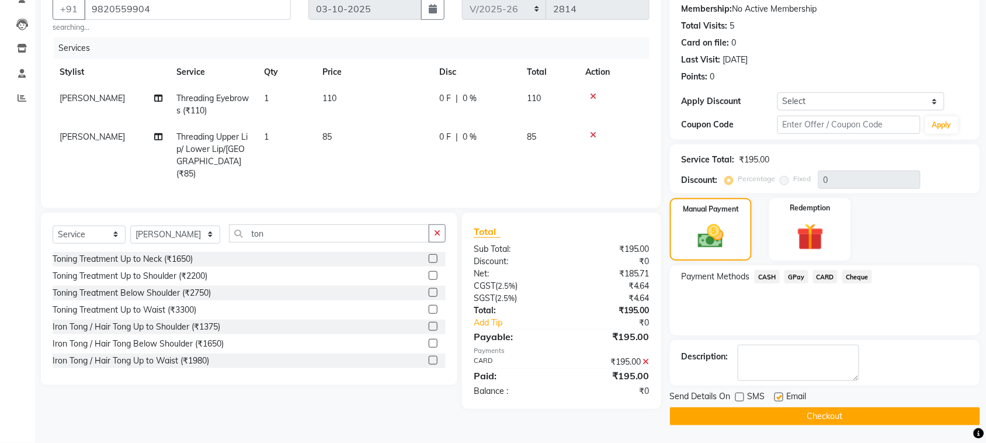
checkbox input "false"
click at [780, 417] on button "Checkout" at bounding box center [825, 416] width 310 height 18
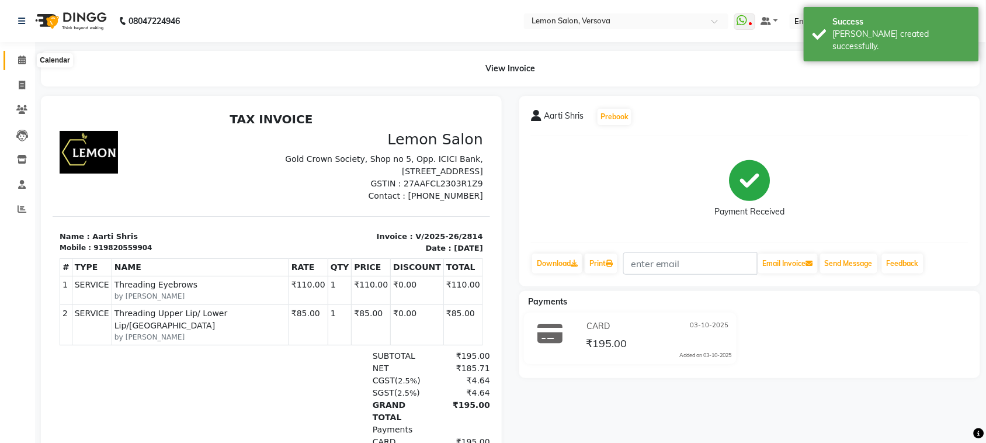
click at [25, 65] on span at bounding box center [22, 60] width 20 height 13
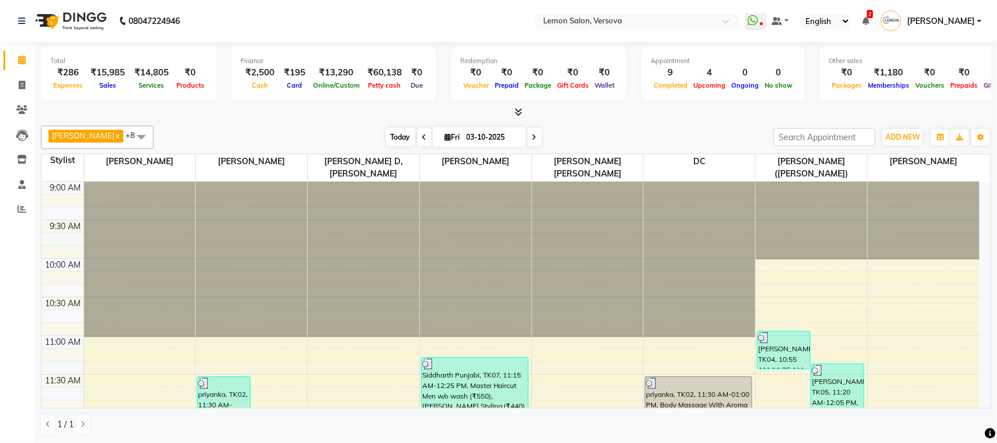
click at [398, 139] on span "Today" at bounding box center [400, 137] width 29 height 18
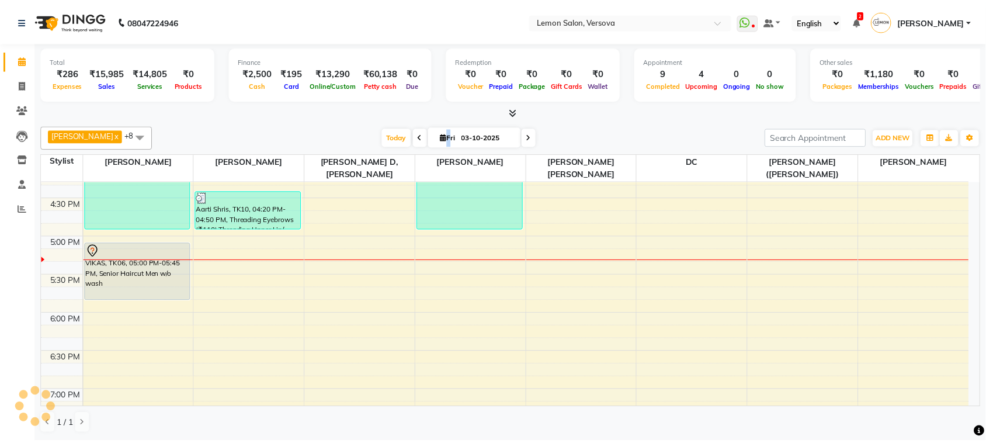
scroll to position [478, 0]
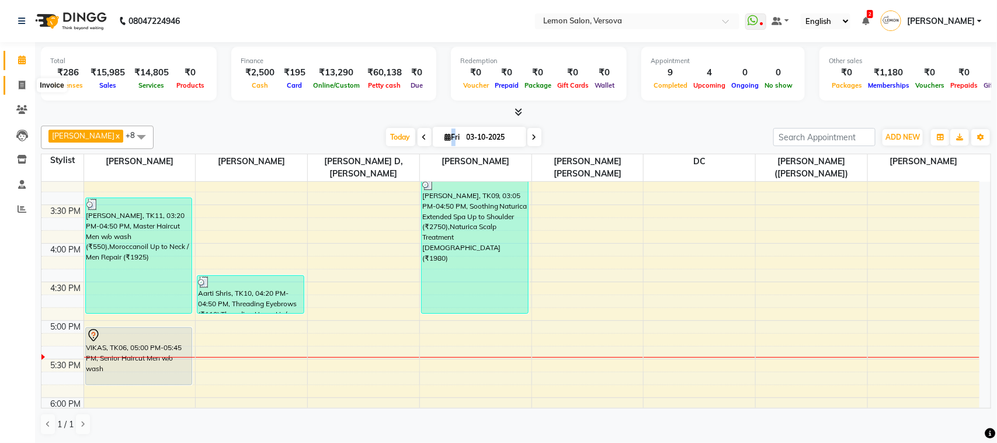
click at [25, 89] on span at bounding box center [22, 85] width 20 height 13
select select "service"
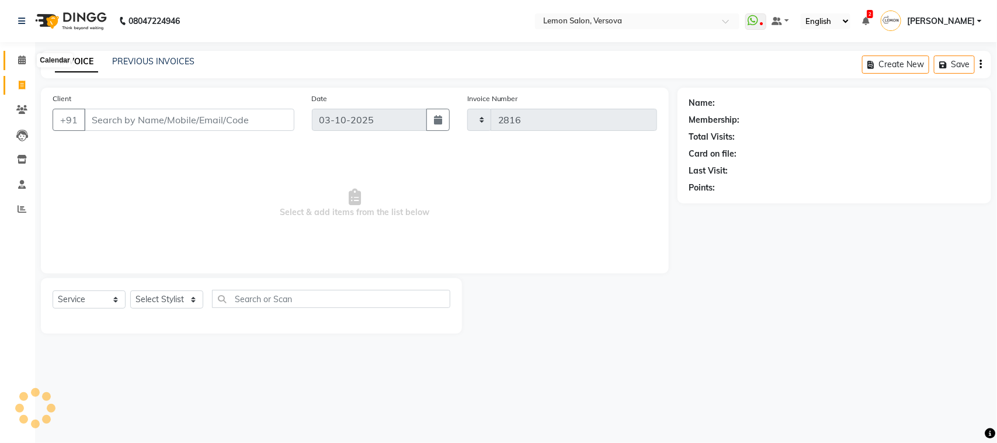
click at [27, 55] on span at bounding box center [22, 60] width 20 height 13
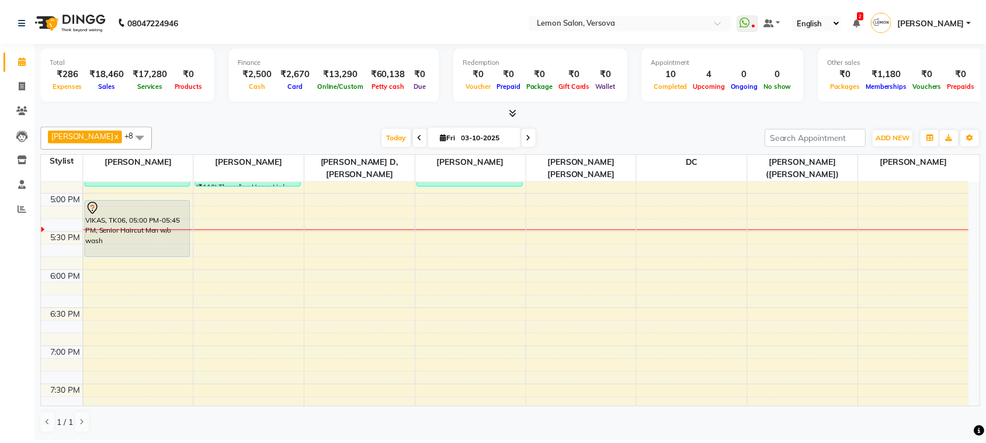
scroll to position [488, 0]
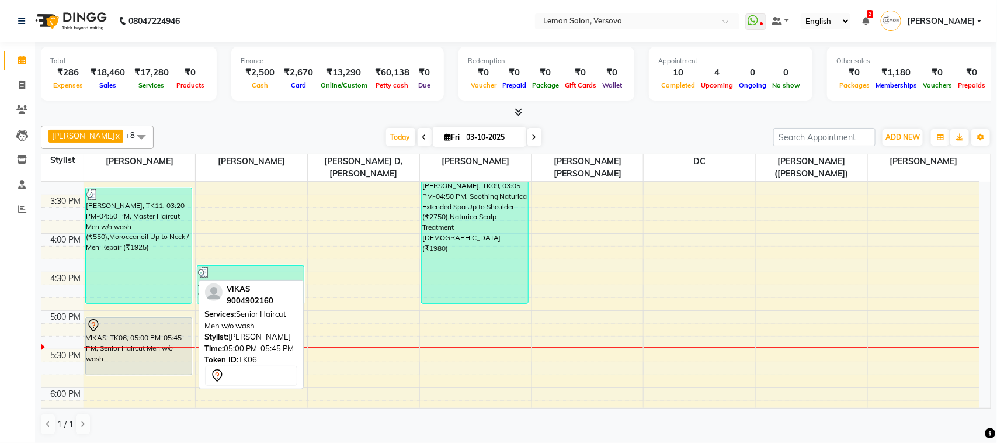
click at [139, 318] on div at bounding box center [138, 325] width 105 height 14
select select "7"
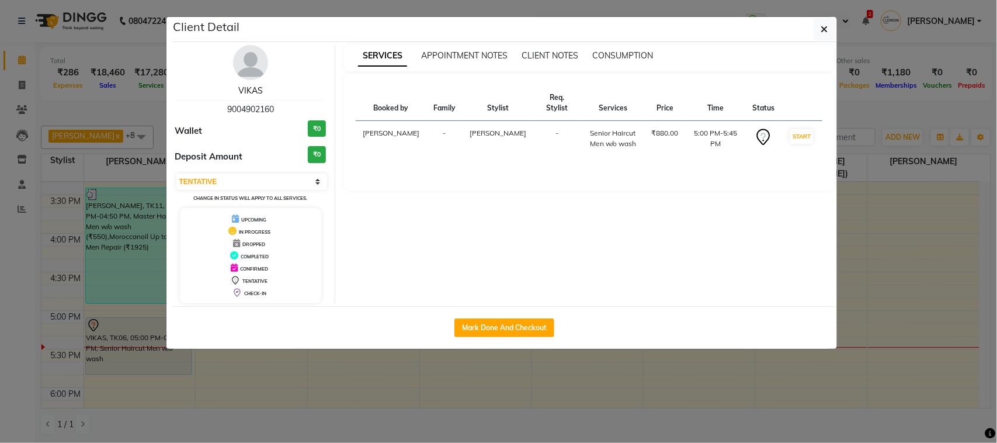
click at [249, 89] on link "VIKAS" at bounding box center [250, 90] width 25 height 11
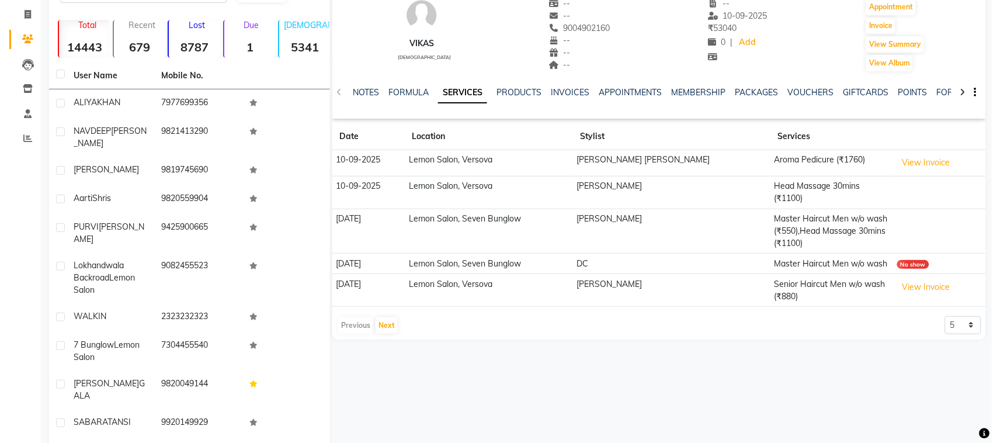
scroll to position [73, 0]
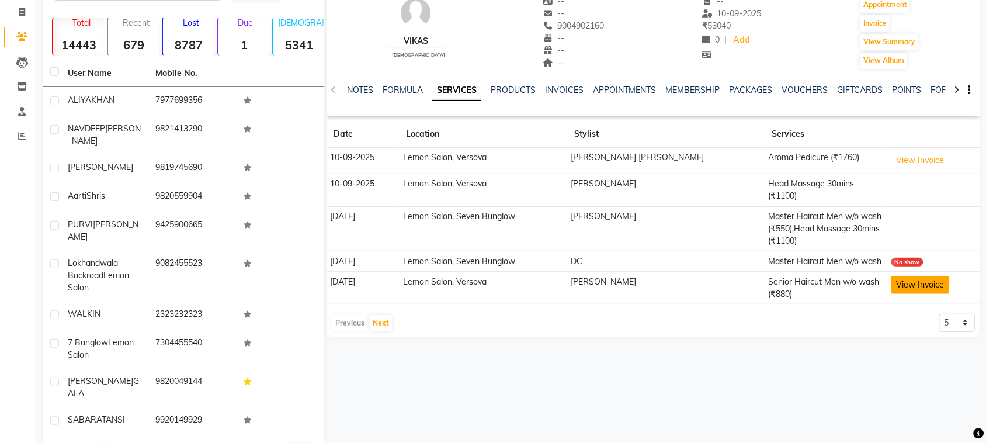
click at [903, 276] on button "View Invoice" at bounding box center [920, 285] width 58 height 18
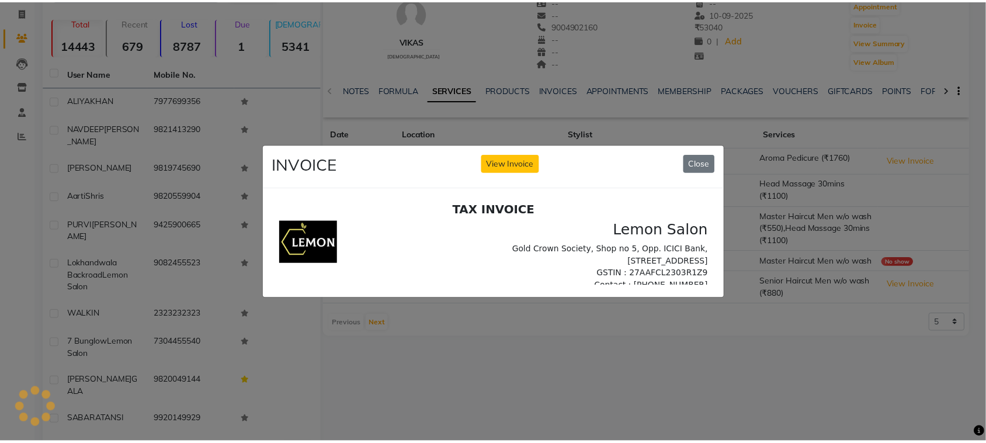
scroll to position [0, 0]
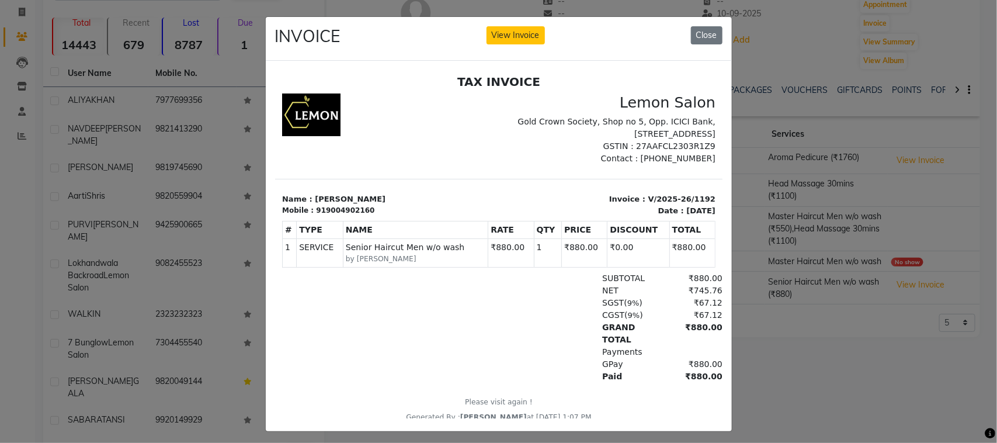
click at [778, 213] on ngb-modal-window "INVOICE View Invoice Close" at bounding box center [498, 221] width 997 height 443
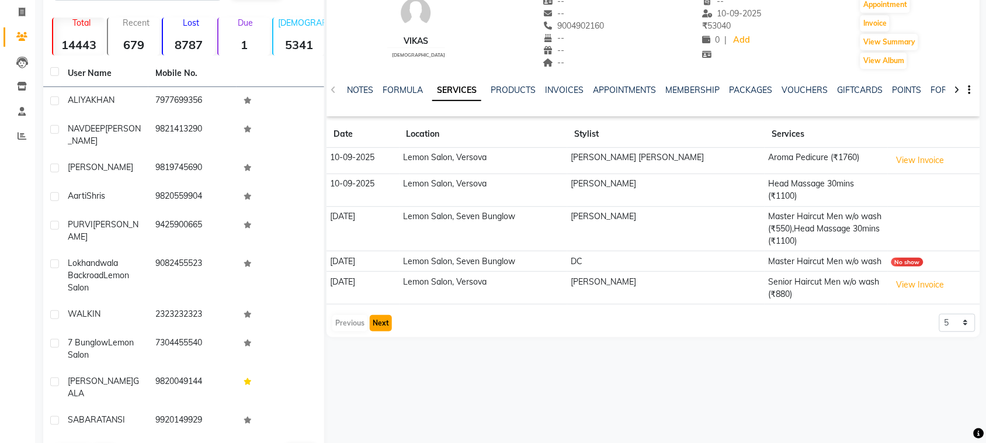
click at [382, 315] on button "Next" at bounding box center [381, 323] width 22 height 16
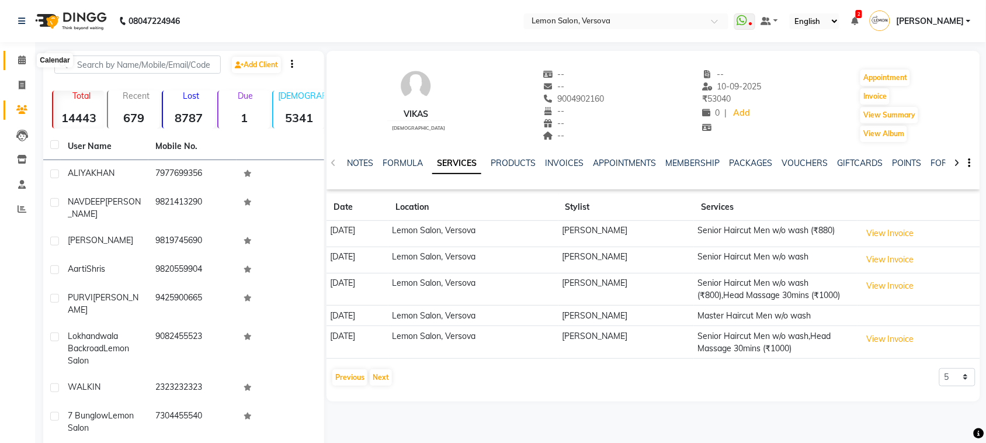
click at [18, 57] on icon at bounding box center [22, 59] width 8 height 9
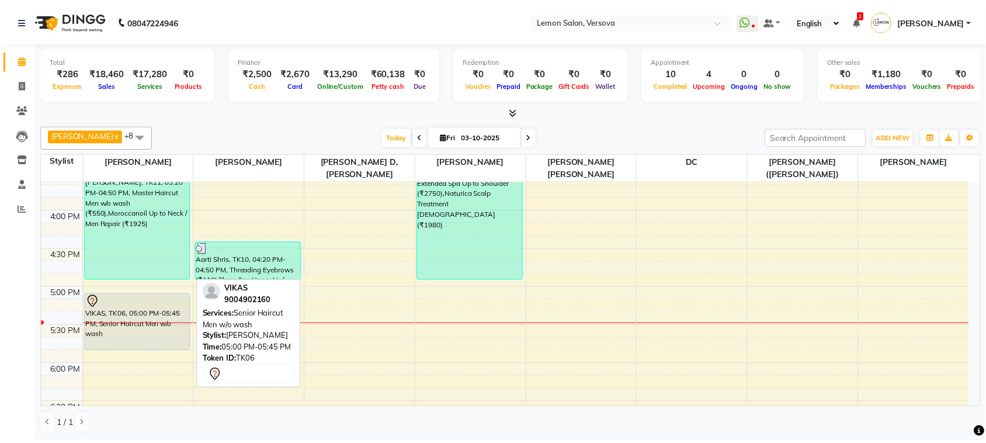
scroll to position [657, 0]
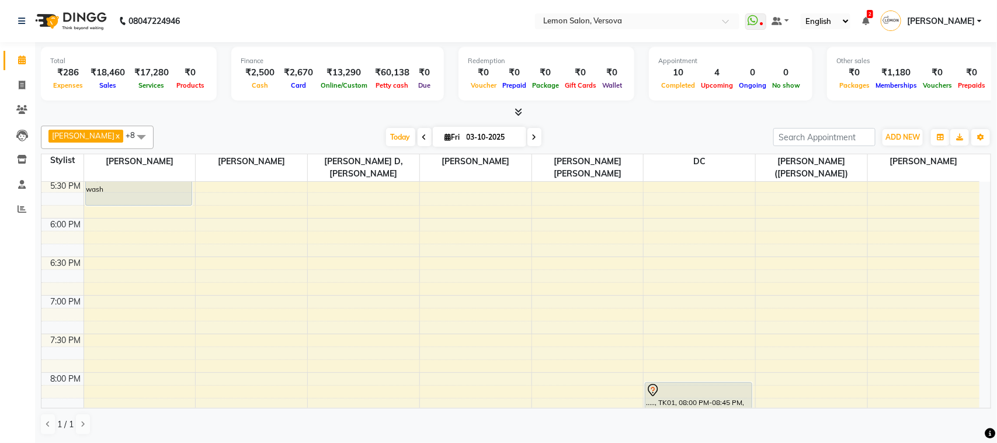
click at [154, 197] on div "9:00 AM 9:30 AM 10:00 AM 10:30 AM 11:00 AM 11:30 AM 12:00 PM 12:30 PM 1:00 PM 1…" at bounding box center [510, 64] width 938 height 1078
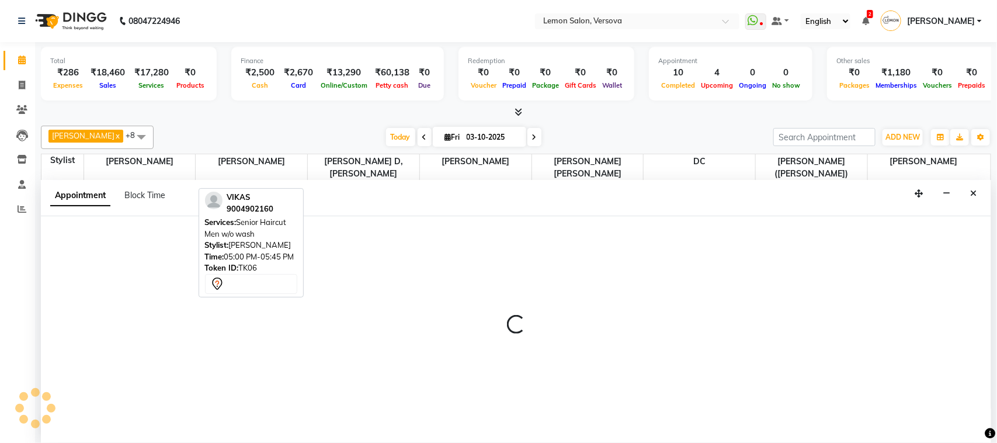
click at [173, 175] on div "VIKAS, TK06, 05:00 PM-05:45 PM, Senior Haircut Men w/o wash" at bounding box center [139, 176] width 106 height 57
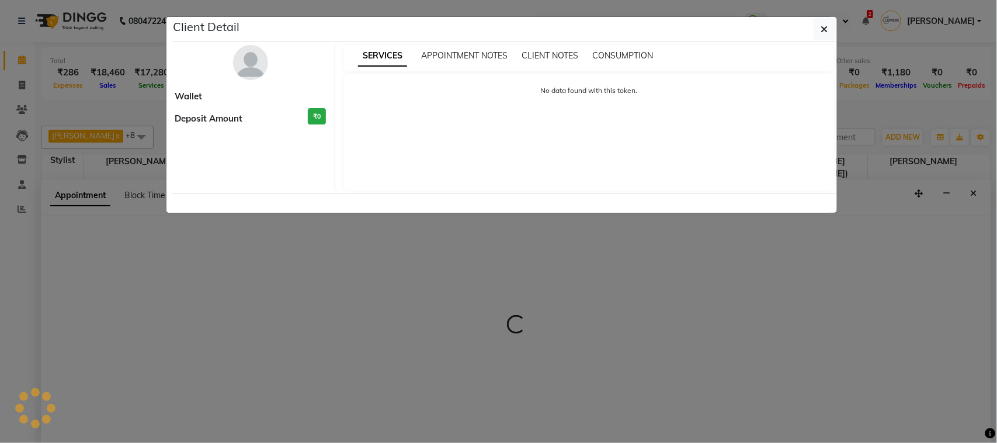
select select "7"
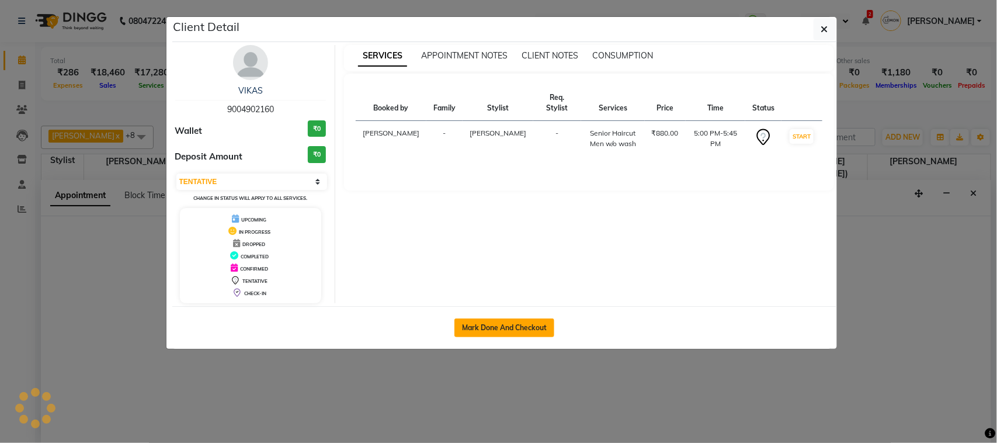
click at [514, 331] on button "Mark Done And Checkout" at bounding box center [504, 327] width 100 height 19
select select "564"
select select "service"
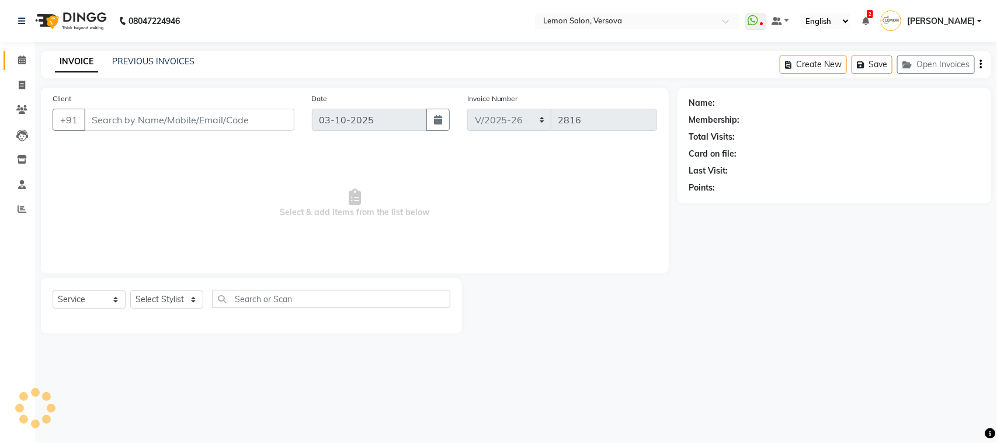
type input "9004902160"
select select "7405"
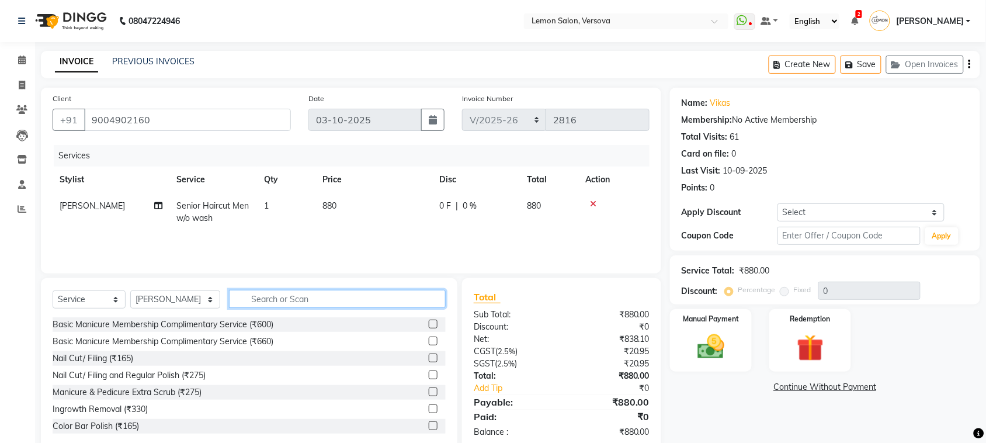
click at [314, 301] on input "text" at bounding box center [337, 299] width 217 height 18
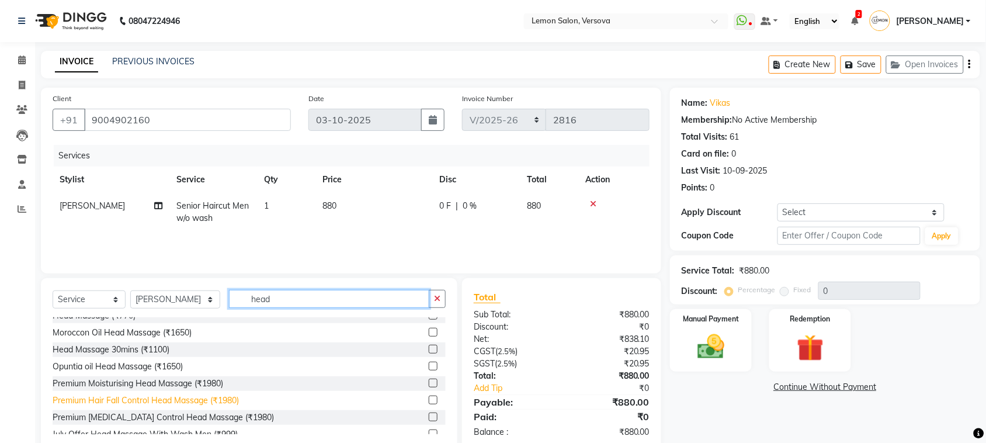
scroll to position [146, 0]
type input "head"
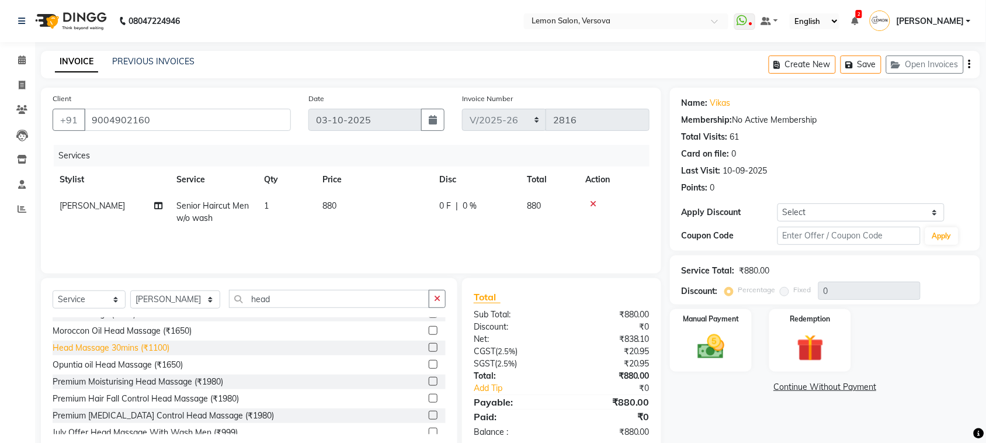
click at [143, 349] on div "Head Massage 30mins (₹1100)" at bounding box center [111, 348] width 117 height 12
checkbox input "false"
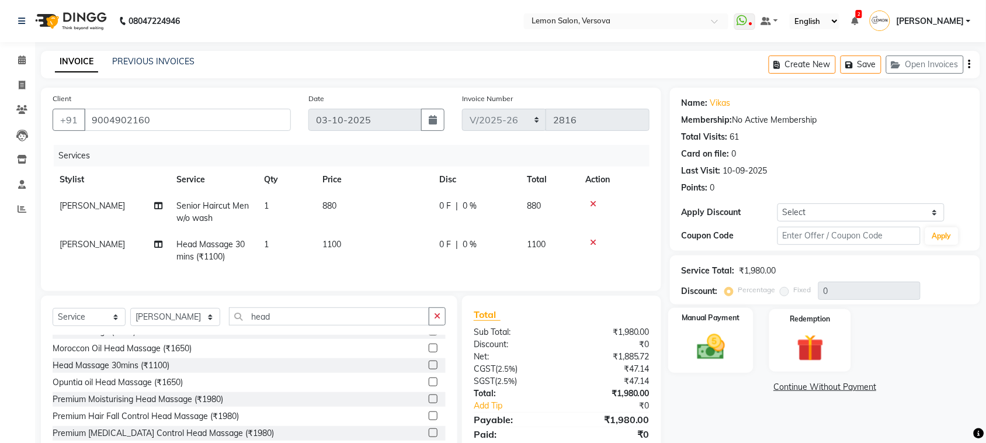
scroll to position [53, 0]
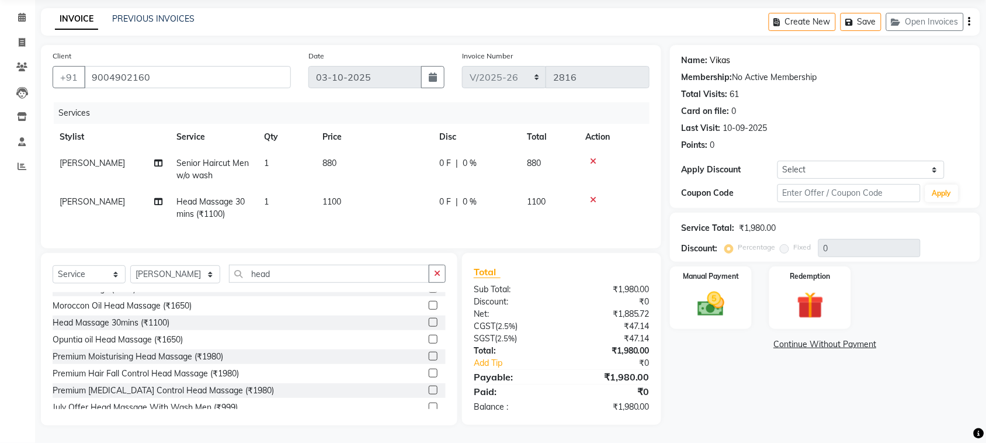
click at [728, 54] on link "Vikas" at bounding box center [720, 60] width 20 height 12
click at [731, 308] on img at bounding box center [711, 304] width 46 height 32
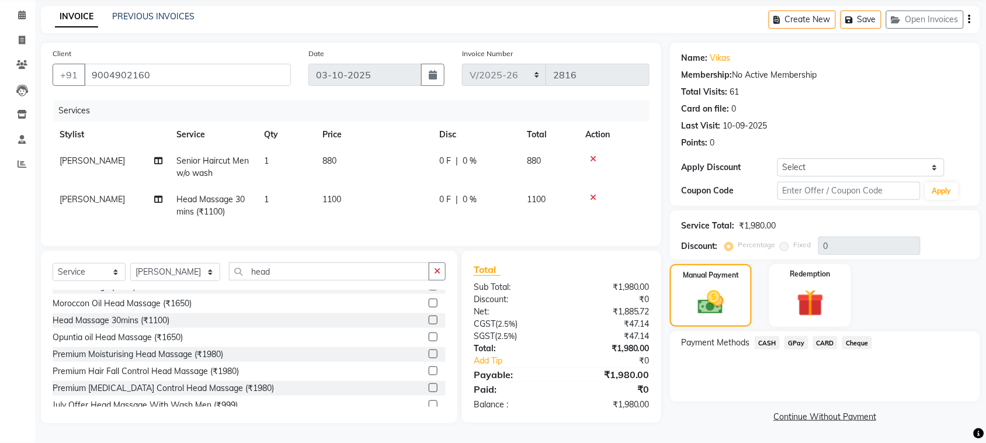
click at [798, 336] on span "GPay" at bounding box center [796, 342] width 24 height 13
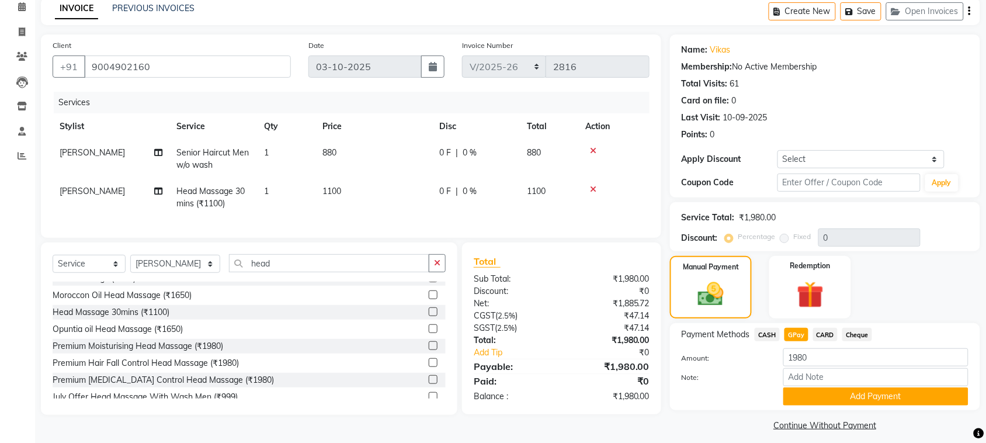
click at [827, 399] on button "Add Payment" at bounding box center [875, 396] width 185 height 18
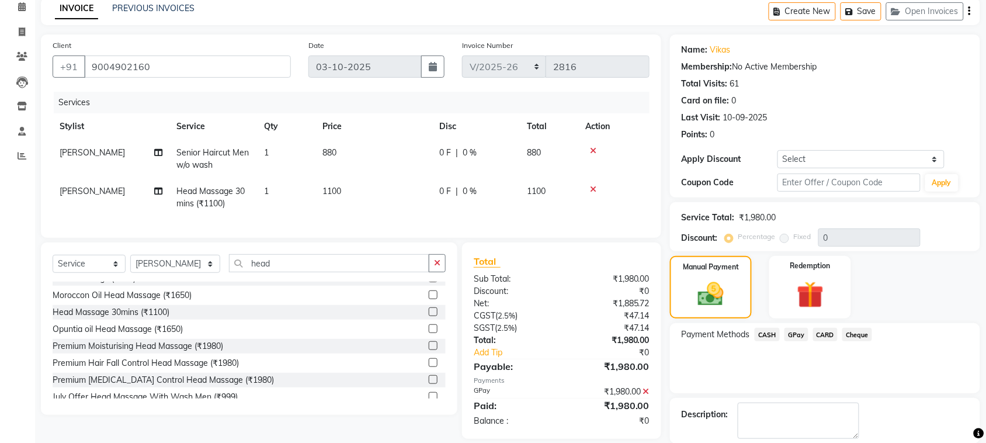
scroll to position [112, 0]
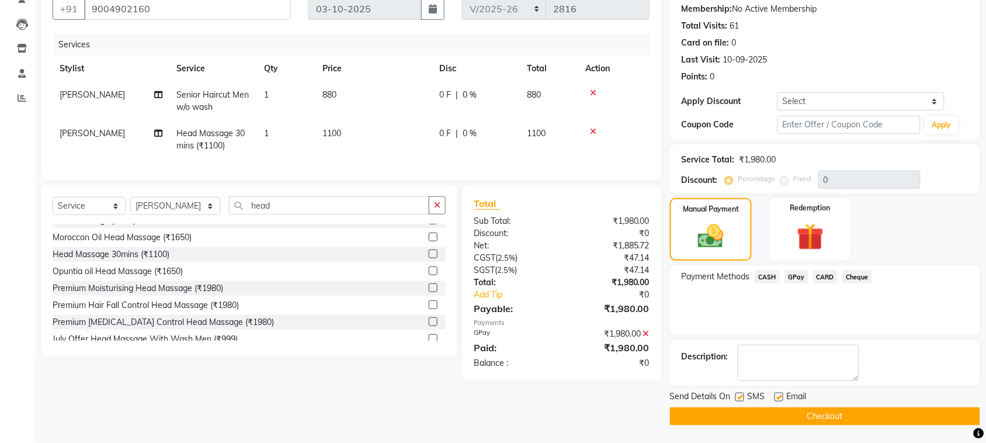
click at [739, 396] on label at bounding box center [739, 396] width 9 height 9
click at [739, 396] on input "checkbox" at bounding box center [739, 398] width 8 height 8
checkbox input "false"
click at [778, 396] on label at bounding box center [778, 396] width 9 height 9
click at [778, 396] on input "checkbox" at bounding box center [778, 398] width 8 height 8
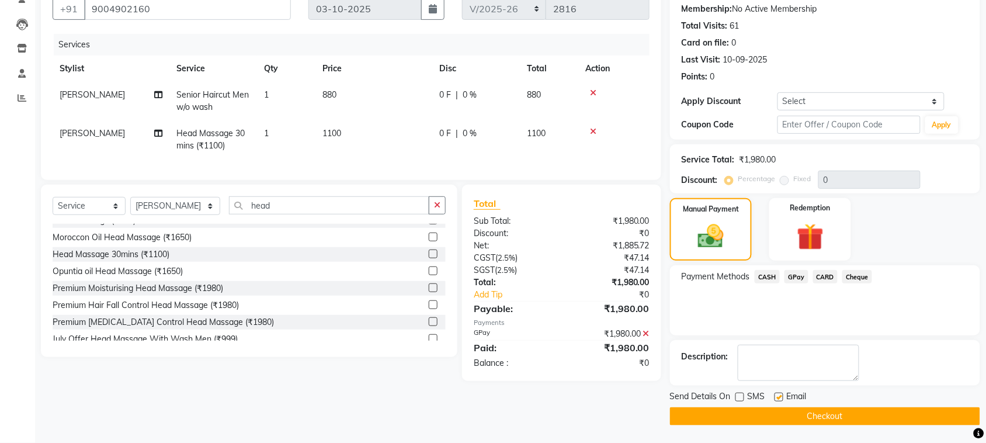
checkbox input "false"
click at [780, 412] on button "Checkout" at bounding box center [825, 416] width 310 height 18
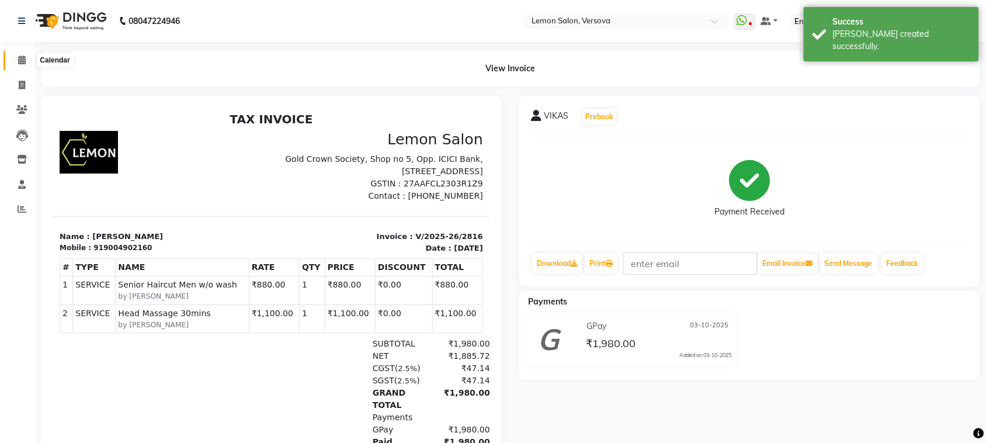
click at [30, 61] on span at bounding box center [22, 60] width 20 height 13
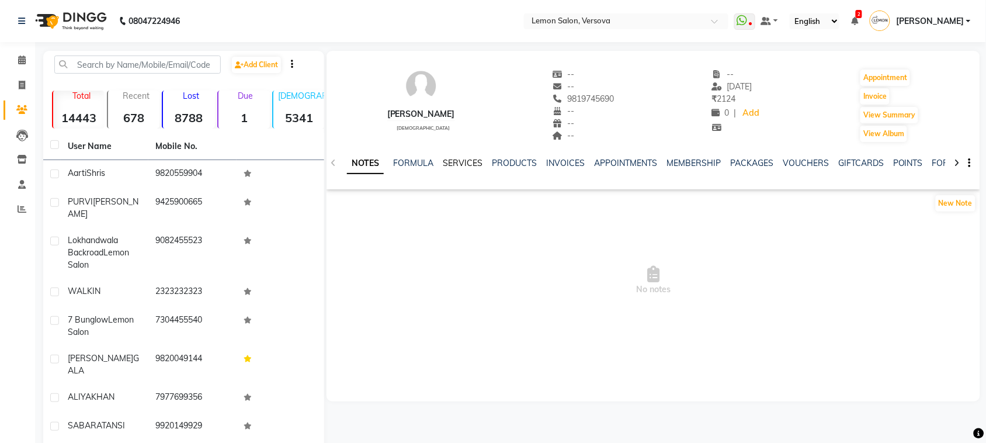
click at [473, 158] on link "SERVICES" at bounding box center [463, 163] width 40 height 11
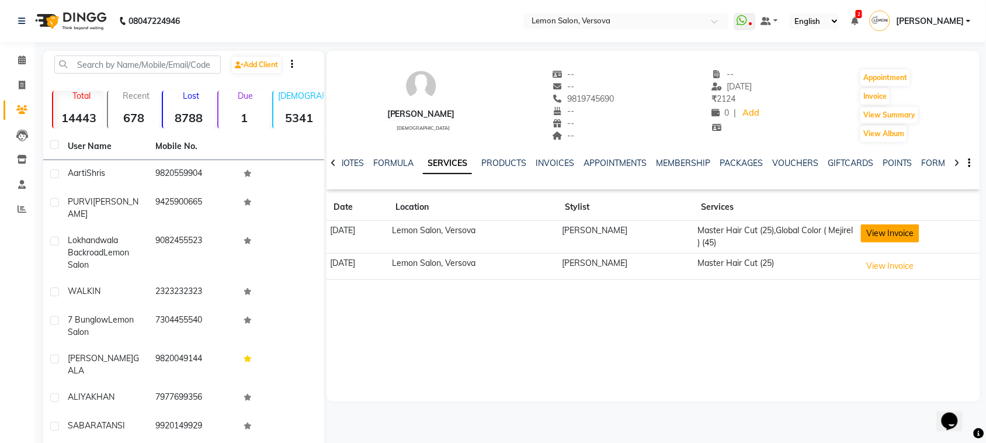
click at [895, 239] on button "View Invoice" at bounding box center [890, 233] width 58 height 18
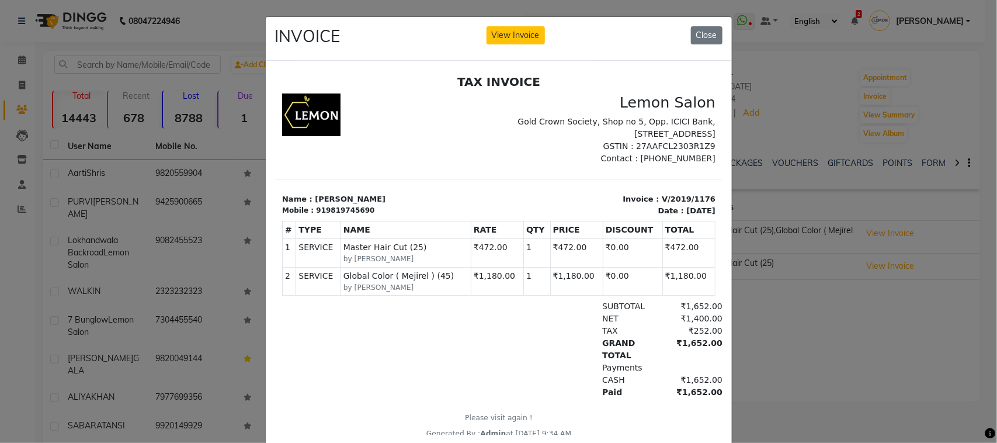
click at [180, 206] on ngb-modal-window "INVOICE View Invoice Close" at bounding box center [498, 221] width 997 height 443
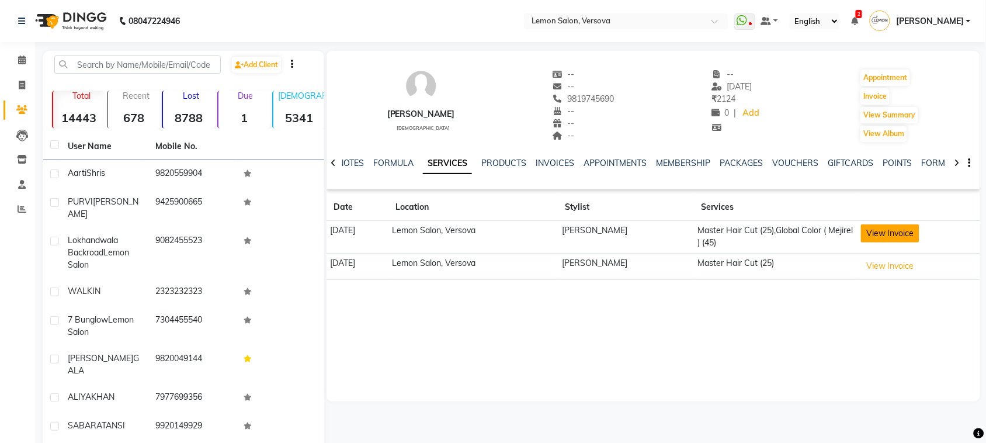
click at [893, 231] on button "View Invoice" at bounding box center [890, 233] width 58 height 18
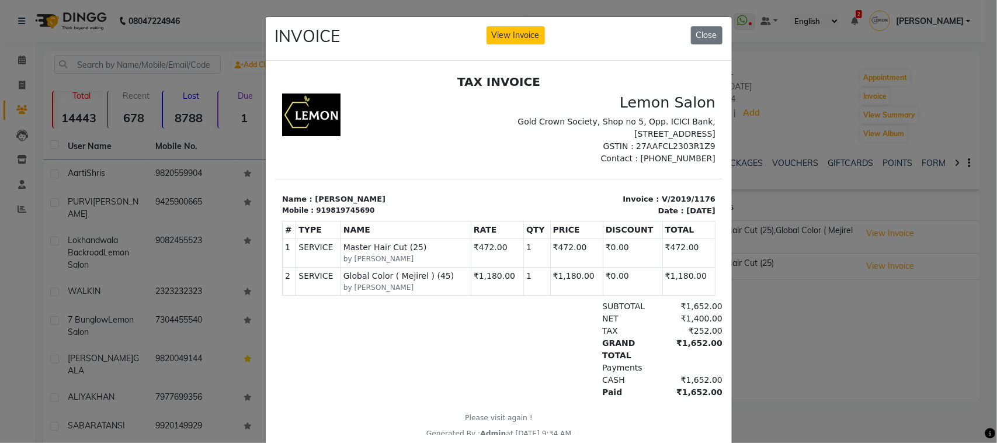
drag, startPoint x: 798, startPoint y: 330, endPoint x: 766, endPoint y: 286, distance: 54.3
click at [793, 332] on ngb-modal-window "INVOICE View Invoice Close" at bounding box center [498, 221] width 997 height 443
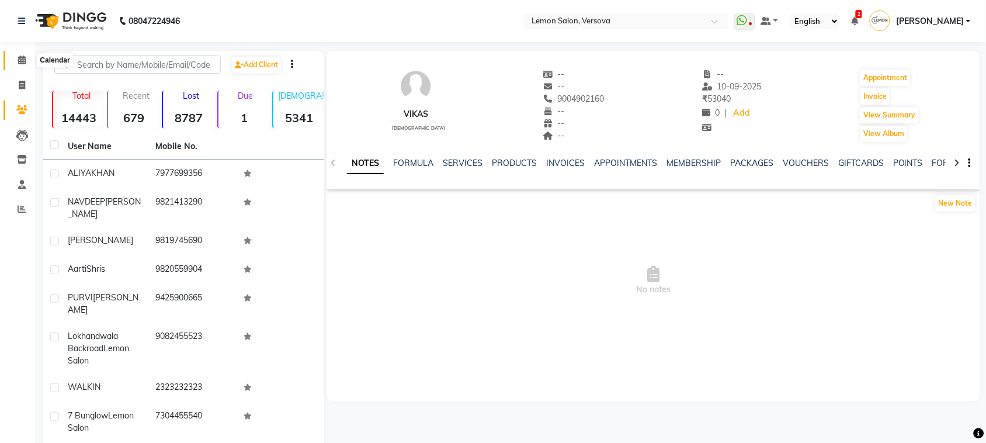
click at [26, 62] on span at bounding box center [22, 60] width 20 height 13
